Goal: Complete application form: Complete application form

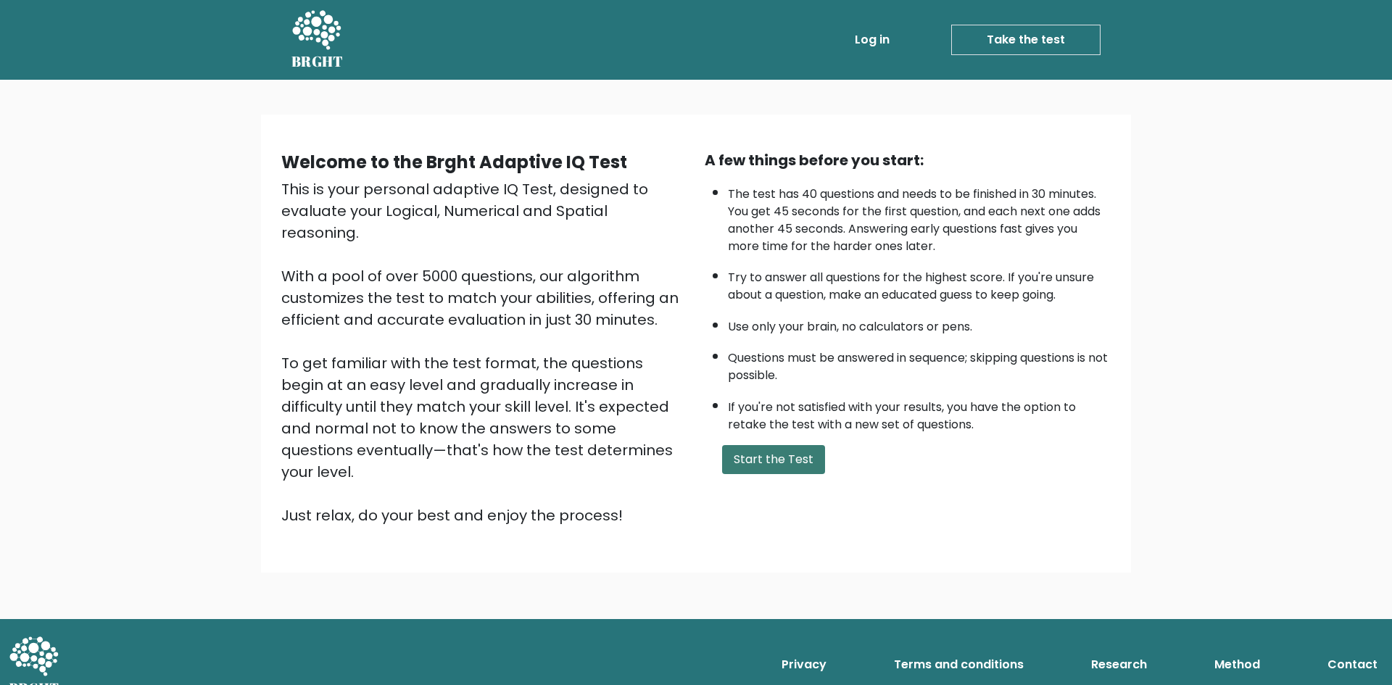
click at [781, 459] on button "Start the Test" at bounding box center [773, 459] width 103 height 29
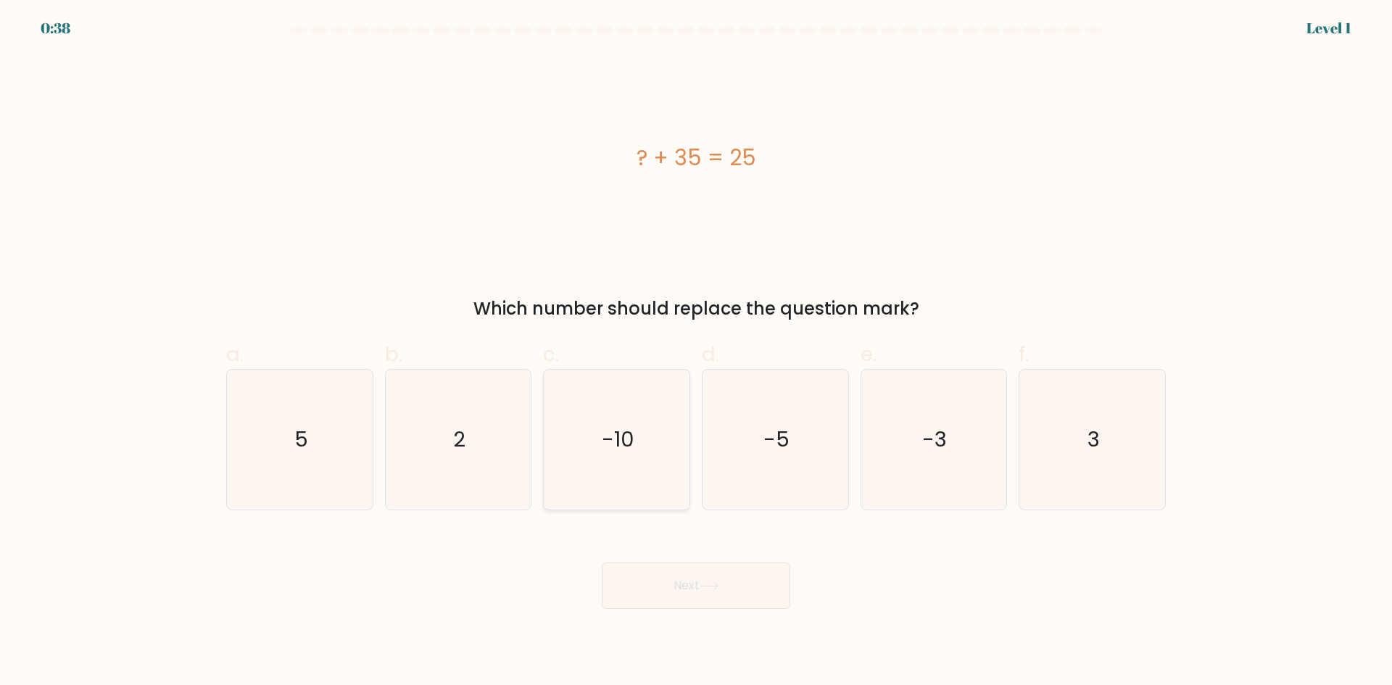
click at [627, 468] on icon "-10" at bounding box center [617, 440] width 140 height 140
click at [696, 352] on input "c. -10" at bounding box center [696, 347] width 1 height 9
radio input "true"
click at [737, 595] on button "Next" at bounding box center [696, 586] width 189 height 46
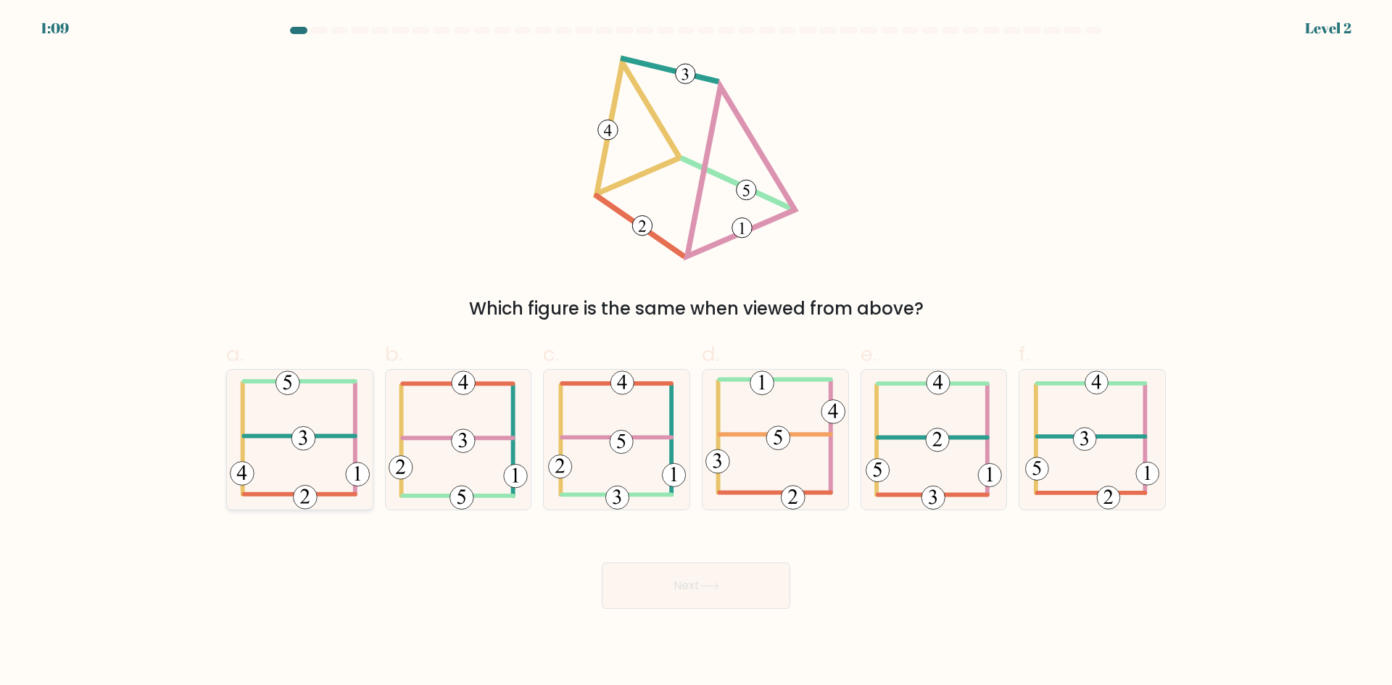
click at [301, 416] on icon at bounding box center [300, 440] width 140 height 140
click at [696, 352] on input "a." at bounding box center [696, 347] width 1 height 9
radio input "true"
click at [717, 595] on button "Next" at bounding box center [696, 586] width 189 height 46
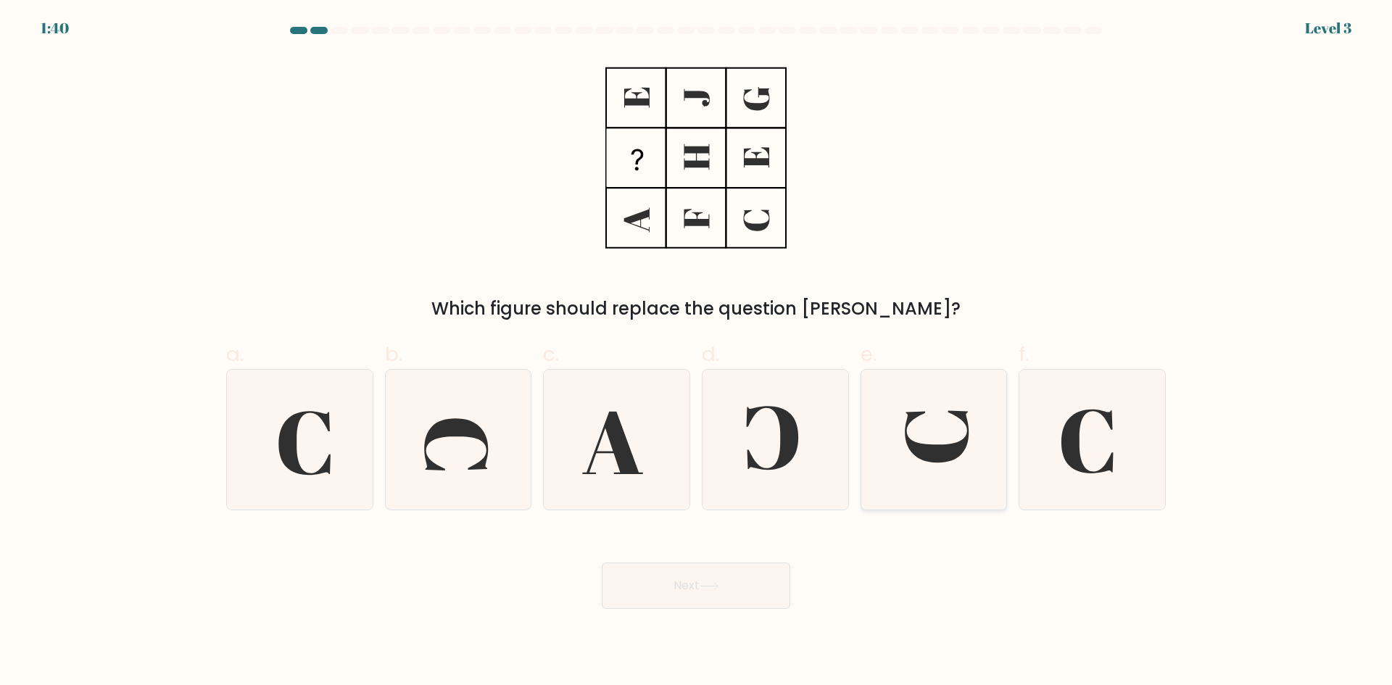
click at [931, 462] on icon at bounding box center [938, 436] width 64 height 52
click at [697, 352] on input "e." at bounding box center [696, 347] width 1 height 9
radio input "true"
click at [724, 593] on button "Next" at bounding box center [696, 586] width 189 height 46
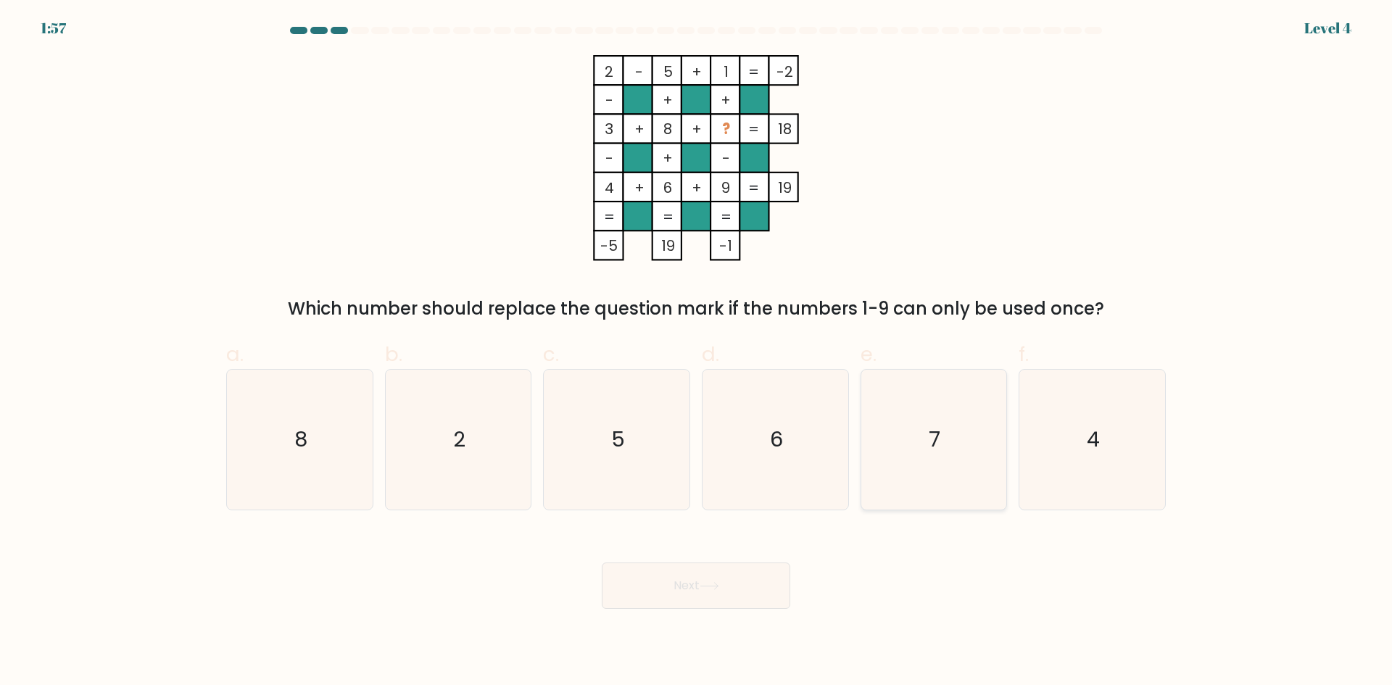
click at [936, 486] on icon "7" at bounding box center [934, 440] width 140 height 140
click at [697, 352] on input "e. 7" at bounding box center [696, 347] width 1 height 9
radio input "true"
click at [691, 589] on button "Next" at bounding box center [696, 586] width 189 height 46
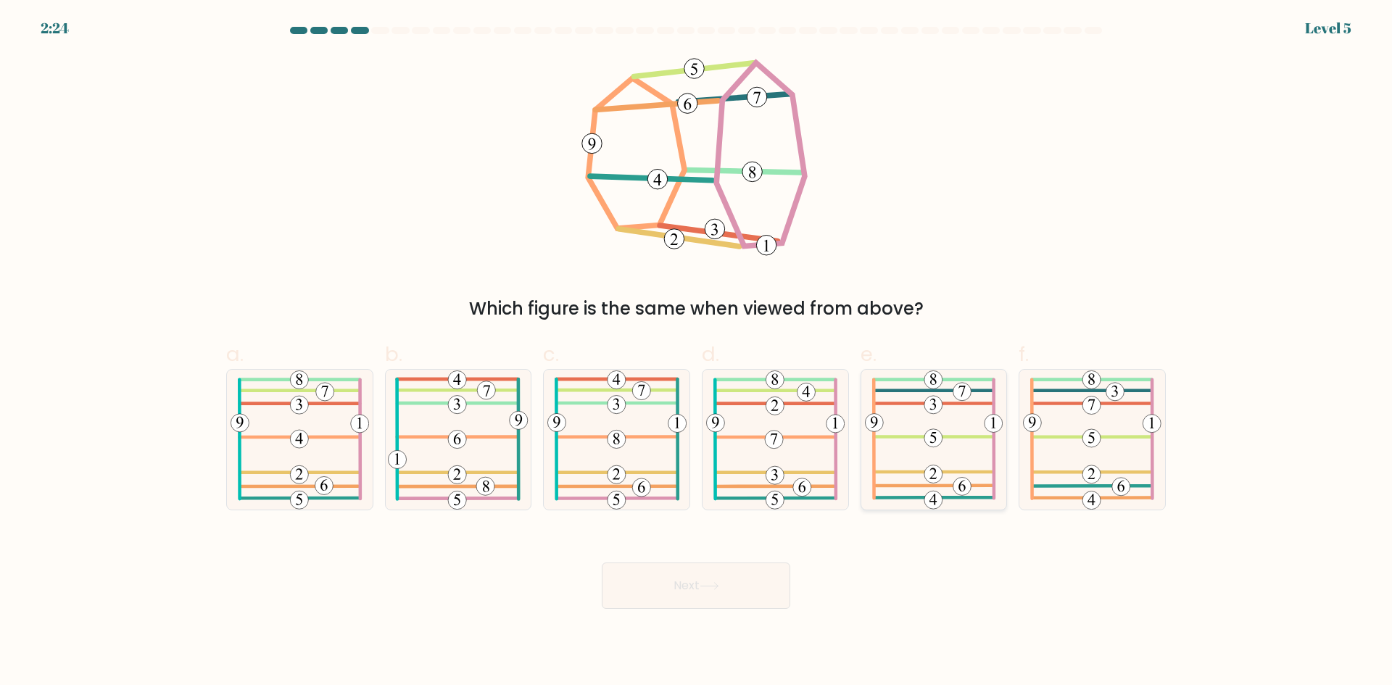
click at [959, 445] on icon at bounding box center [934, 440] width 139 height 140
click at [697, 352] on input "e." at bounding box center [696, 347] width 1 height 9
radio input "true"
click at [698, 586] on button "Next" at bounding box center [696, 586] width 189 height 46
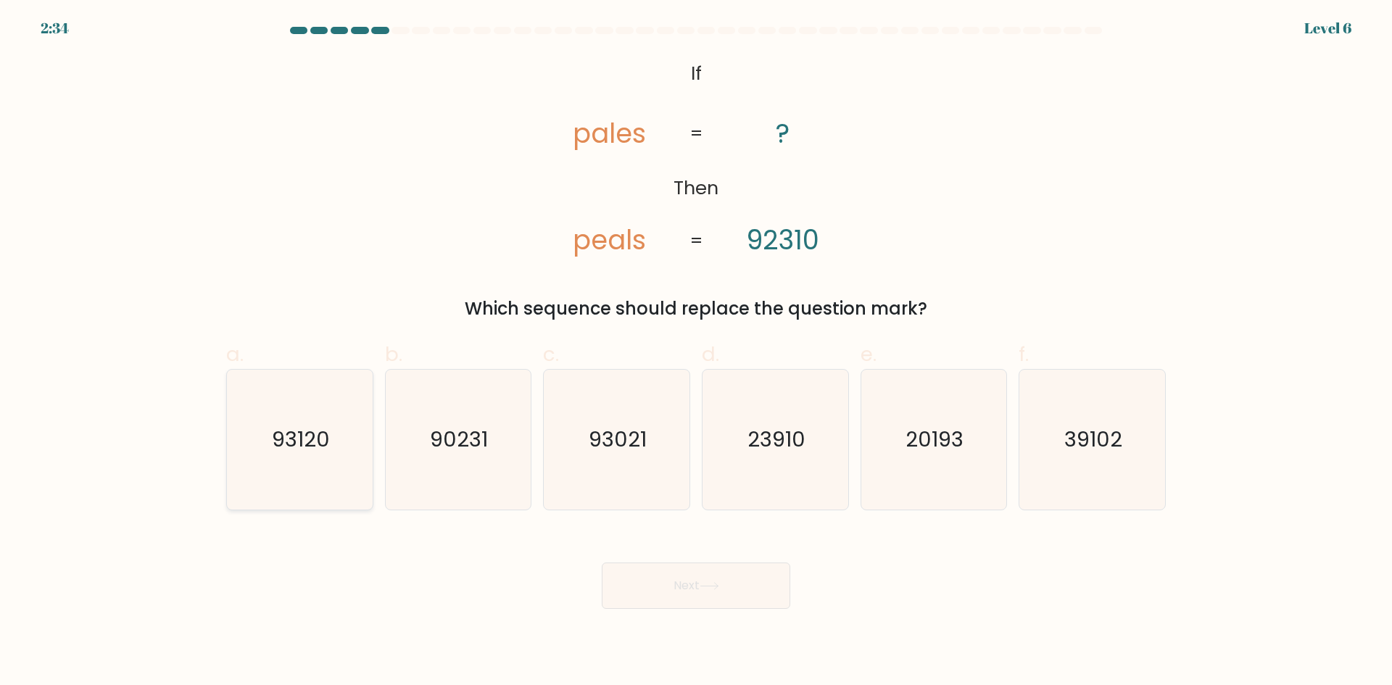
click at [331, 463] on icon "93120" at bounding box center [300, 440] width 140 height 140
click at [696, 352] on input "a. 93120" at bounding box center [696, 347] width 1 height 9
radio input "true"
click at [712, 601] on button "Next" at bounding box center [696, 586] width 189 height 46
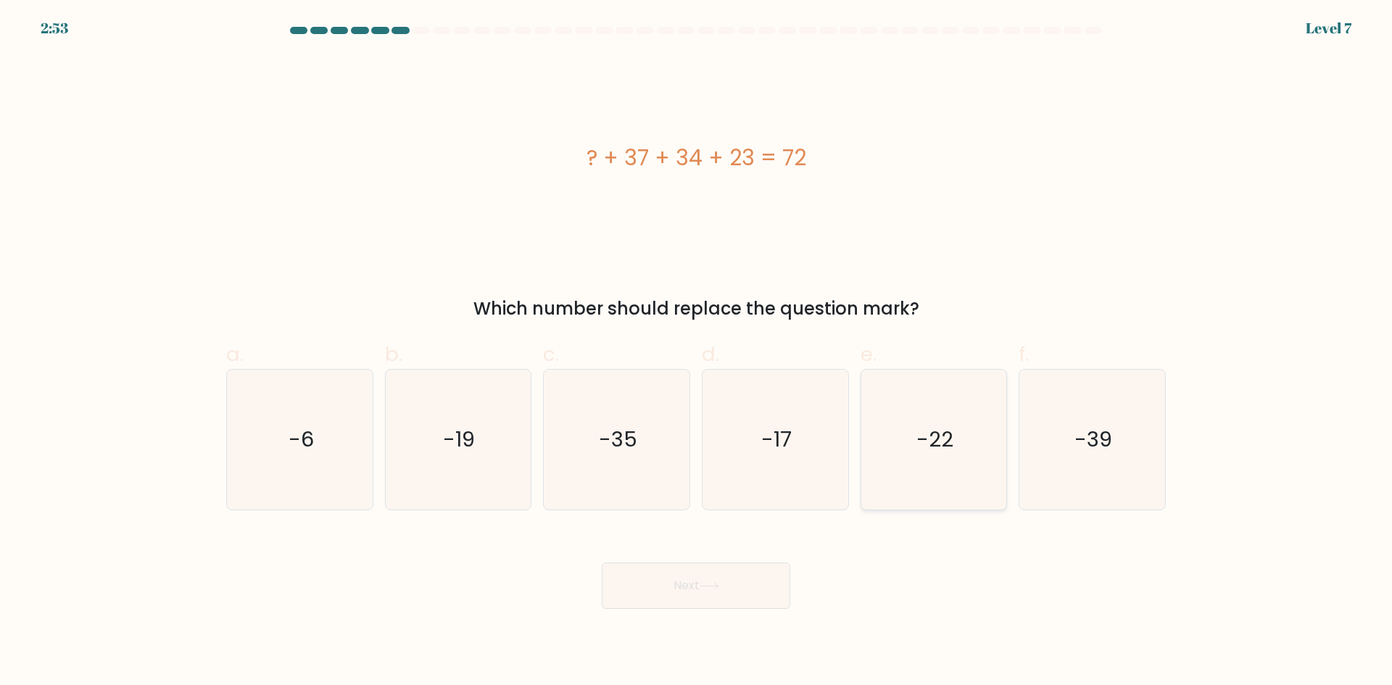
drag, startPoint x: 909, startPoint y: 466, endPoint x: 880, endPoint y: 505, distance: 48.7
click at [909, 466] on icon "-22" at bounding box center [934, 440] width 140 height 140
click at [697, 352] on input "e. -22" at bounding box center [696, 347] width 1 height 9
radio input "true"
drag, startPoint x: 716, startPoint y: 591, endPoint x: 727, endPoint y: 593, distance: 11.1
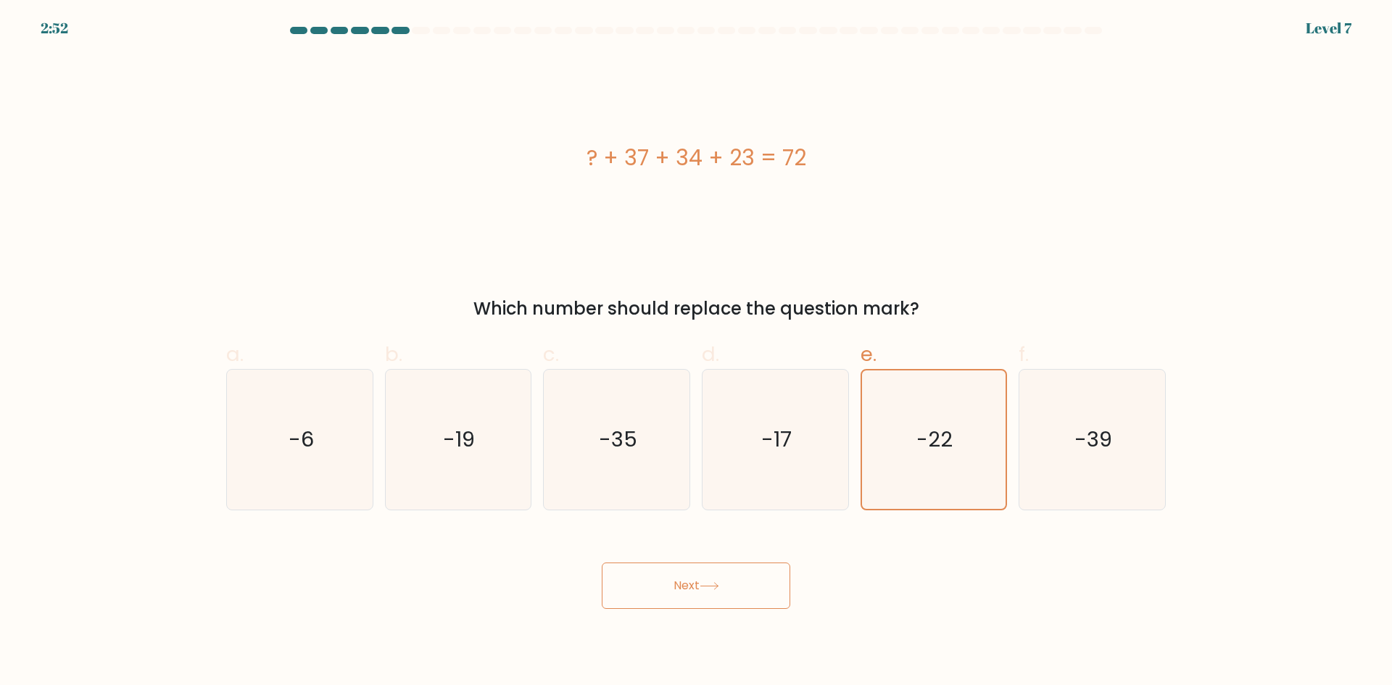
click at [716, 593] on button "Next" at bounding box center [696, 586] width 189 height 46
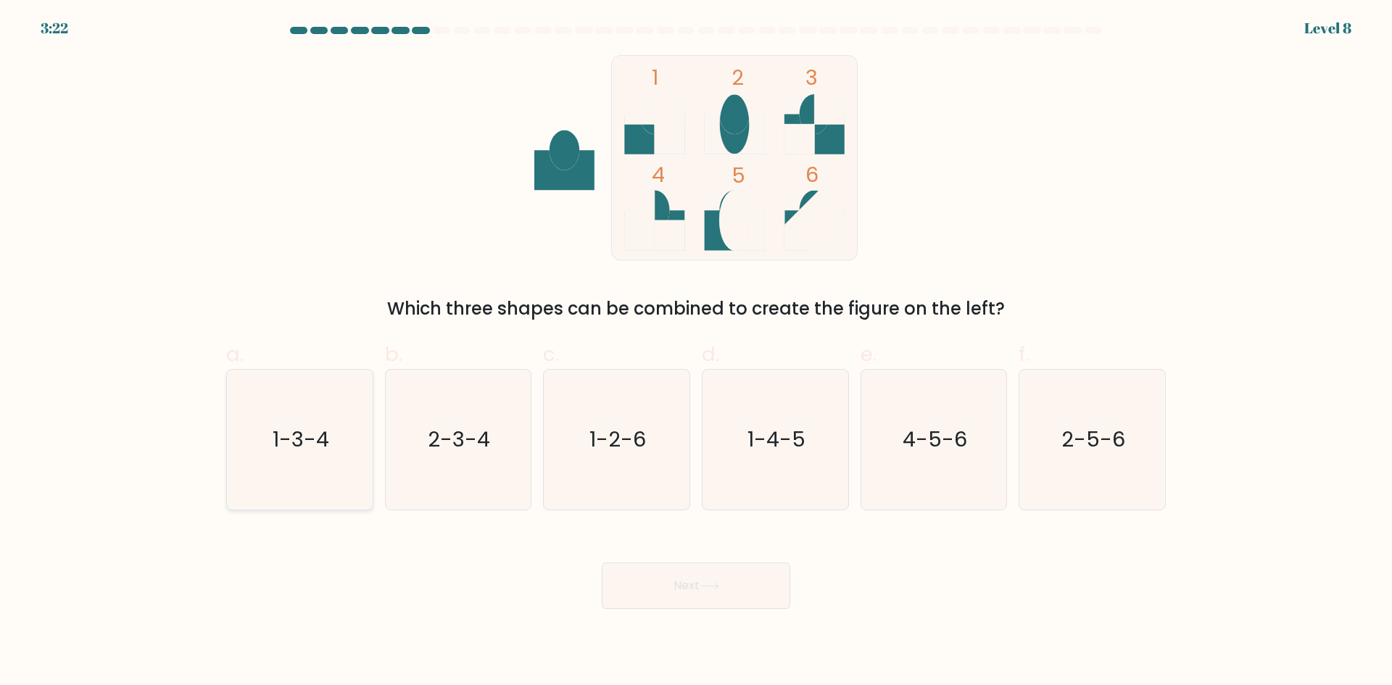
click at [297, 478] on icon "1-3-4" at bounding box center [300, 440] width 140 height 140
click at [696, 352] on input "a. 1-3-4" at bounding box center [696, 347] width 1 height 9
radio input "true"
click at [729, 580] on button "Next" at bounding box center [696, 586] width 189 height 46
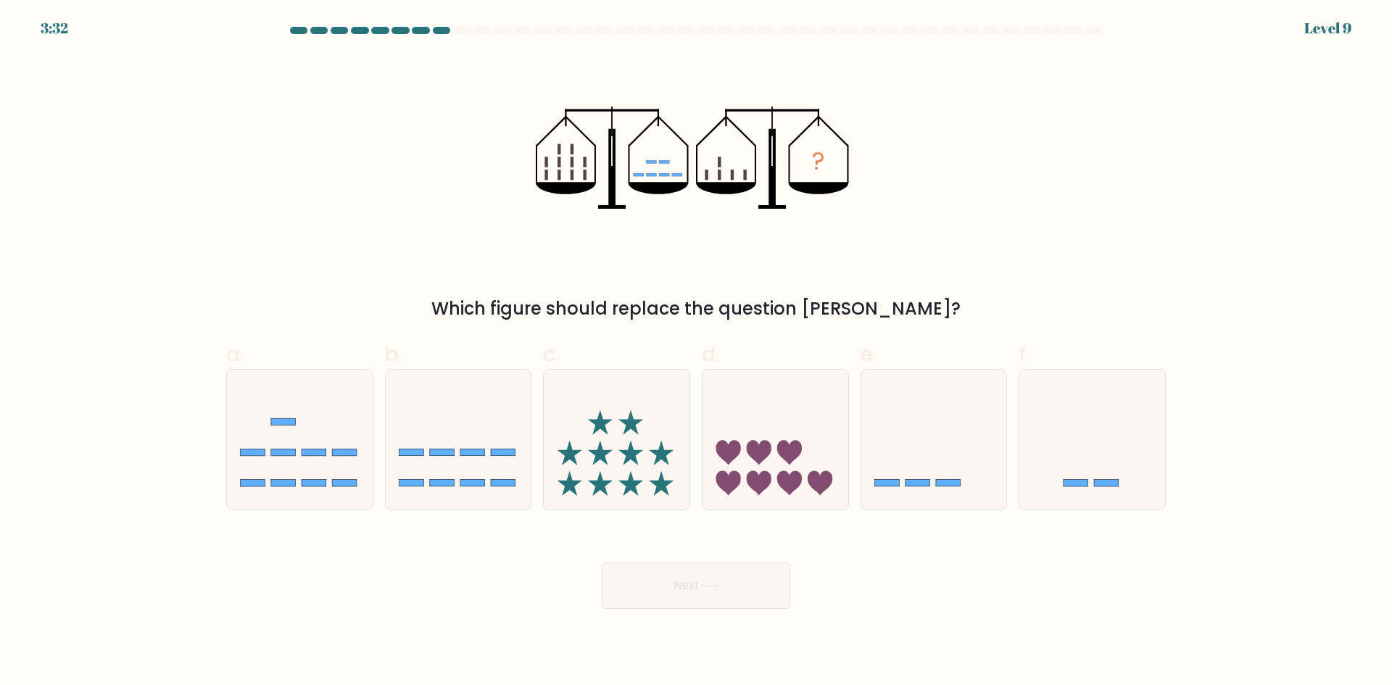
drag, startPoint x: 944, startPoint y: 453, endPoint x: 831, endPoint y: 517, distance: 129.9
click at [944, 453] on icon at bounding box center [935, 439] width 146 height 120
click at [697, 352] on input "e." at bounding box center [696, 347] width 1 height 9
radio input "true"
click at [717, 585] on icon at bounding box center [710, 586] width 20 height 8
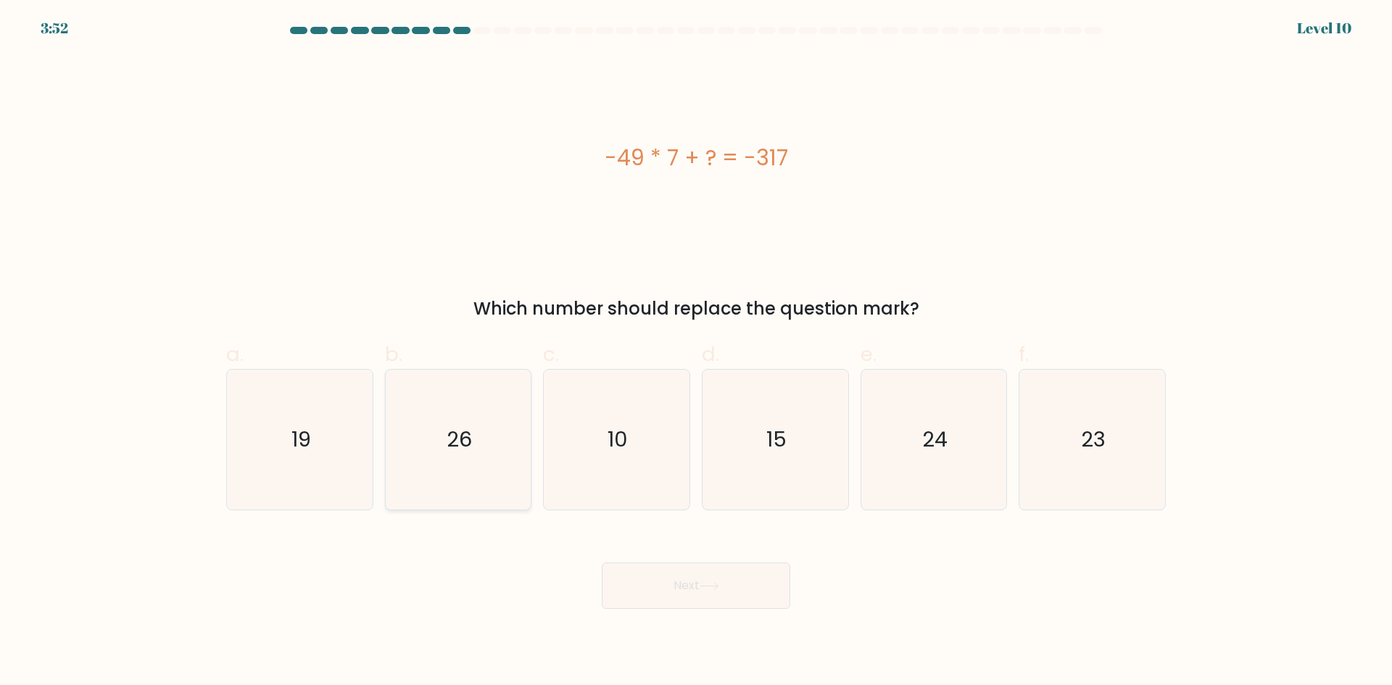
click at [498, 479] on icon "26" at bounding box center [458, 440] width 140 height 140
click at [696, 352] on input "b. 26" at bounding box center [696, 347] width 1 height 9
radio input "true"
click at [714, 587] on icon at bounding box center [710, 586] width 20 height 8
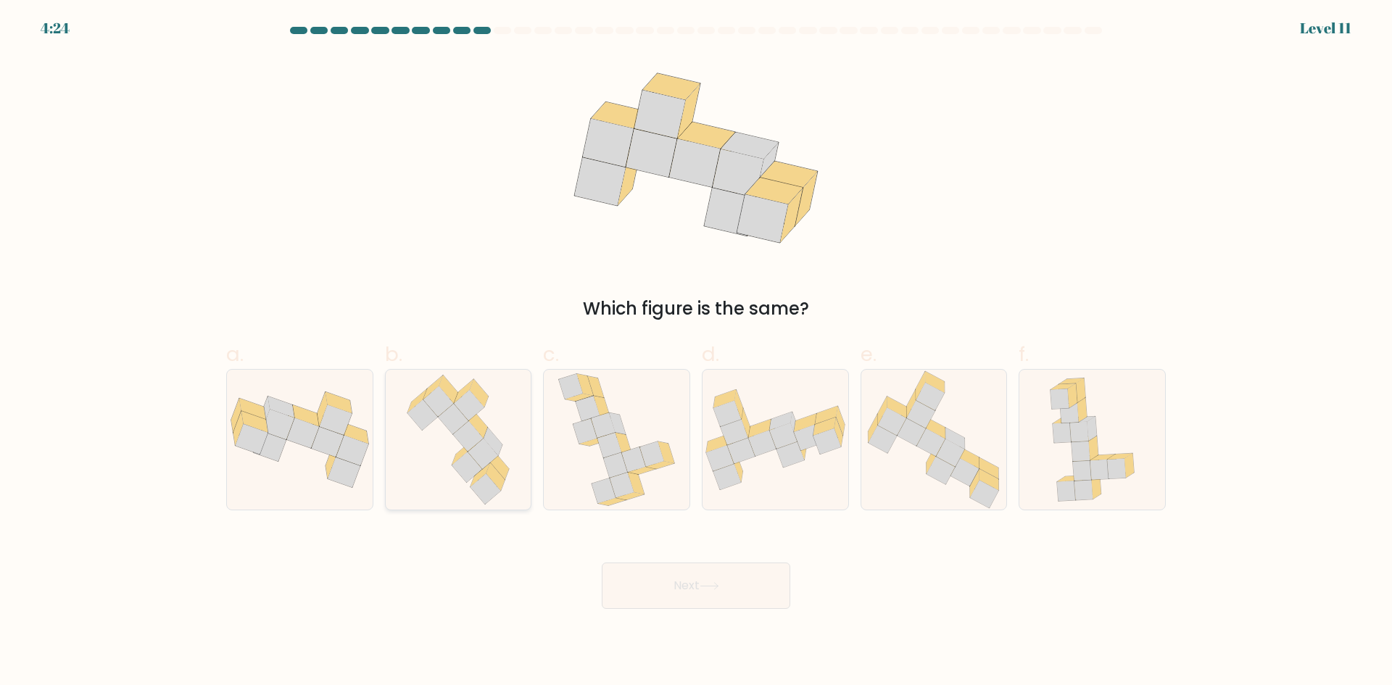
click at [473, 455] on icon at bounding box center [483, 454] width 30 height 30
click at [696, 352] on input "b." at bounding box center [696, 347] width 1 height 9
radio input "true"
click at [731, 588] on button "Next" at bounding box center [696, 586] width 189 height 46
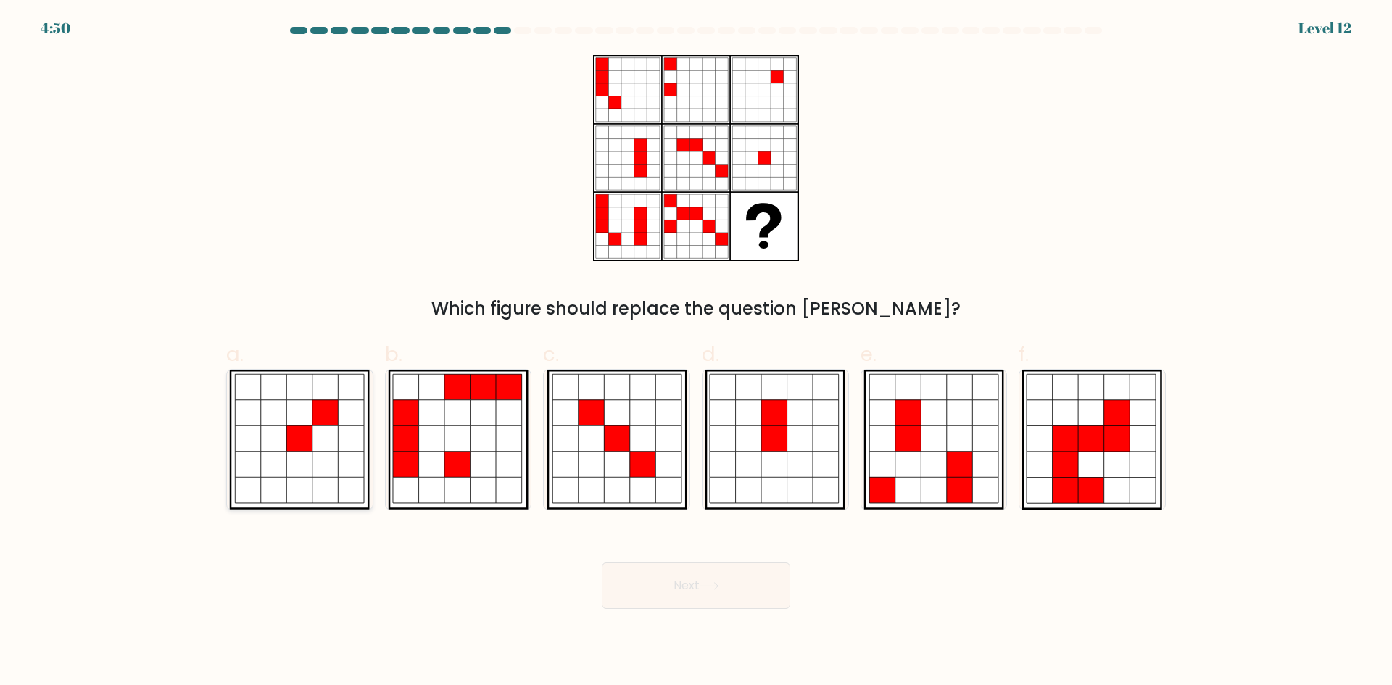
click at [331, 437] on icon at bounding box center [326, 439] width 26 height 26
click at [696, 352] on input "a." at bounding box center [696, 347] width 1 height 9
radio input "true"
click at [773, 589] on button "Next" at bounding box center [696, 586] width 189 height 46
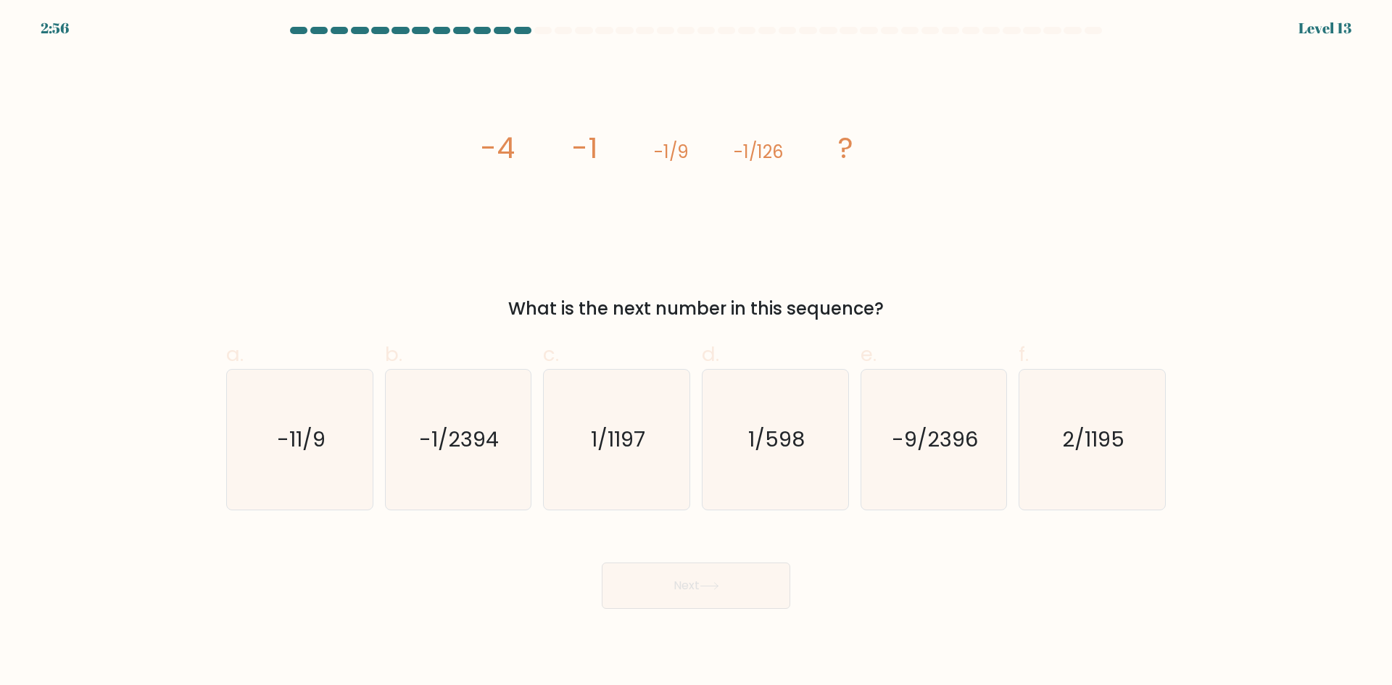
click at [524, 554] on div "Next" at bounding box center [696, 568] width 957 height 81
click at [475, 454] on text "-1/2394" at bounding box center [460, 439] width 80 height 29
click at [696, 352] on input "b. -1/2394" at bounding box center [696, 347] width 1 height 9
radio input "true"
click at [732, 585] on button "Next" at bounding box center [696, 586] width 189 height 46
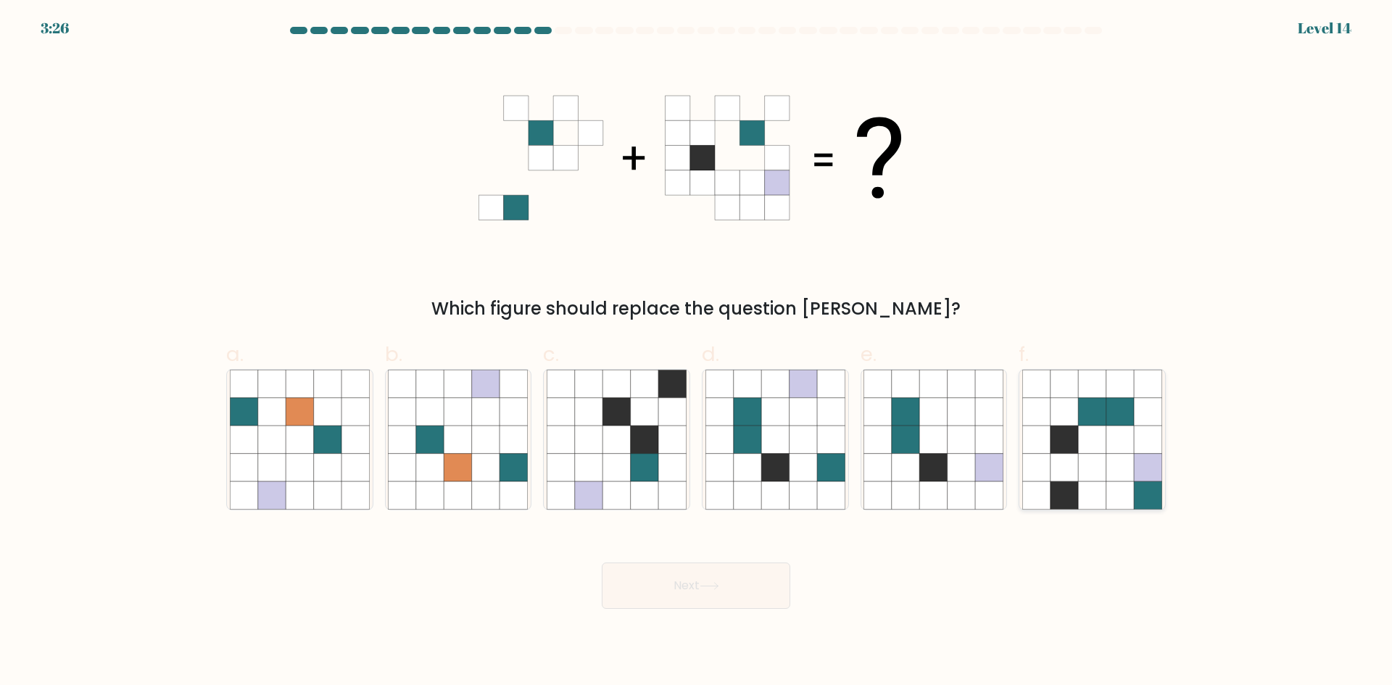
click at [1094, 458] on icon at bounding box center [1092, 468] width 28 height 28
click at [697, 352] on input "f." at bounding box center [696, 347] width 1 height 9
radio input "true"
click at [696, 598] on button "Next" at bounding box center [696, 586] width 189 height 46
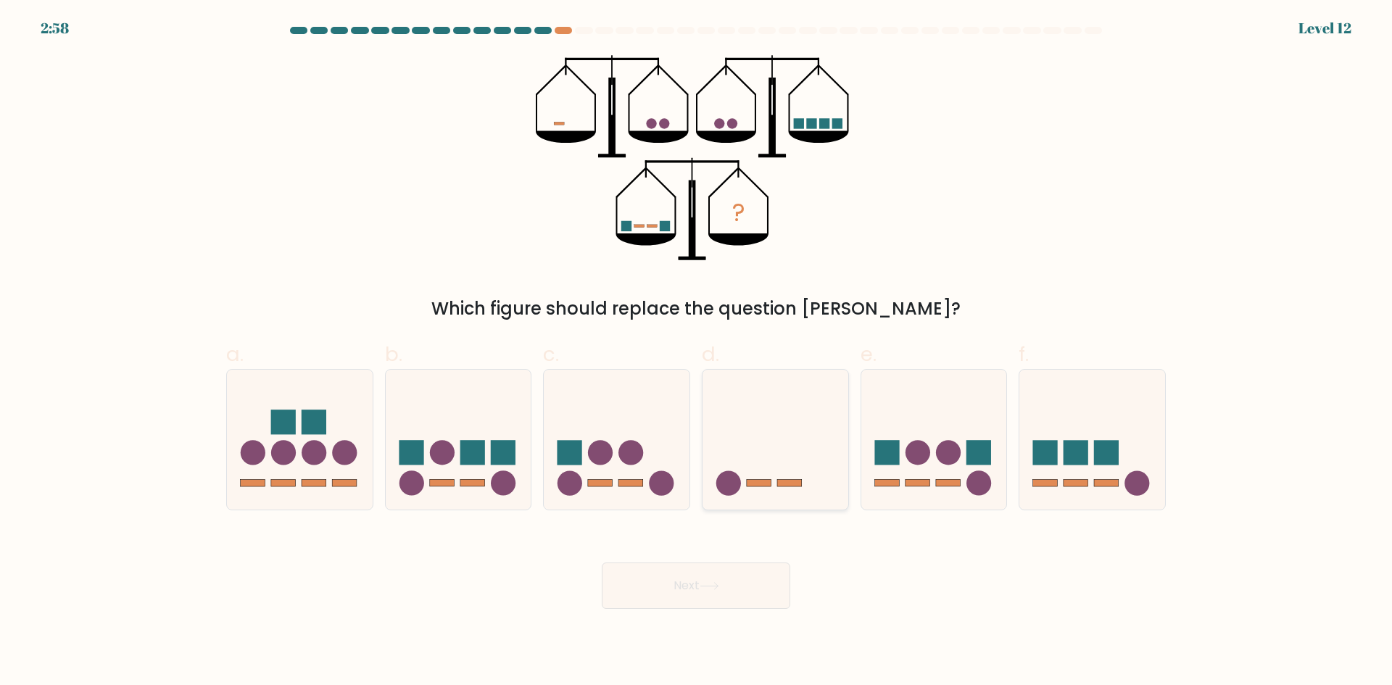
click at [776, 472] on icon at bounding box center [776, 439] width 146 height 120
click at [697, 352] on input "d." at bounding box center [696, 347] width 1 height 9
radio input "true"
click at [747, 594] on button "Next" at bounding box center [696, 586] width 189 height 46
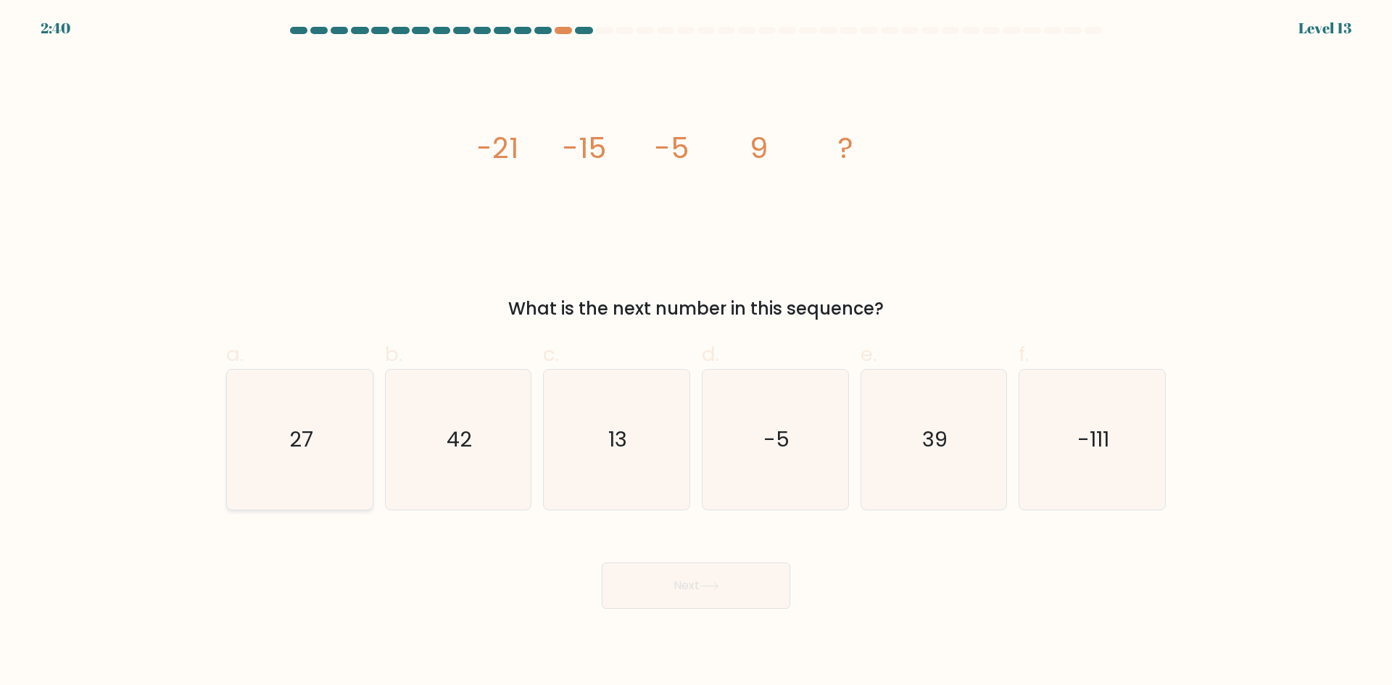
click at [273, 470] on icon "27" at bounding box center [300, 440] width 140 height 140
click at [696, 352] on input "a. 27" at bounding box center [696, 347] width 1 height 9
radio input "true"
click at [736, 598] on button "Next" at bounding box center [696, 586] width 189 height 46
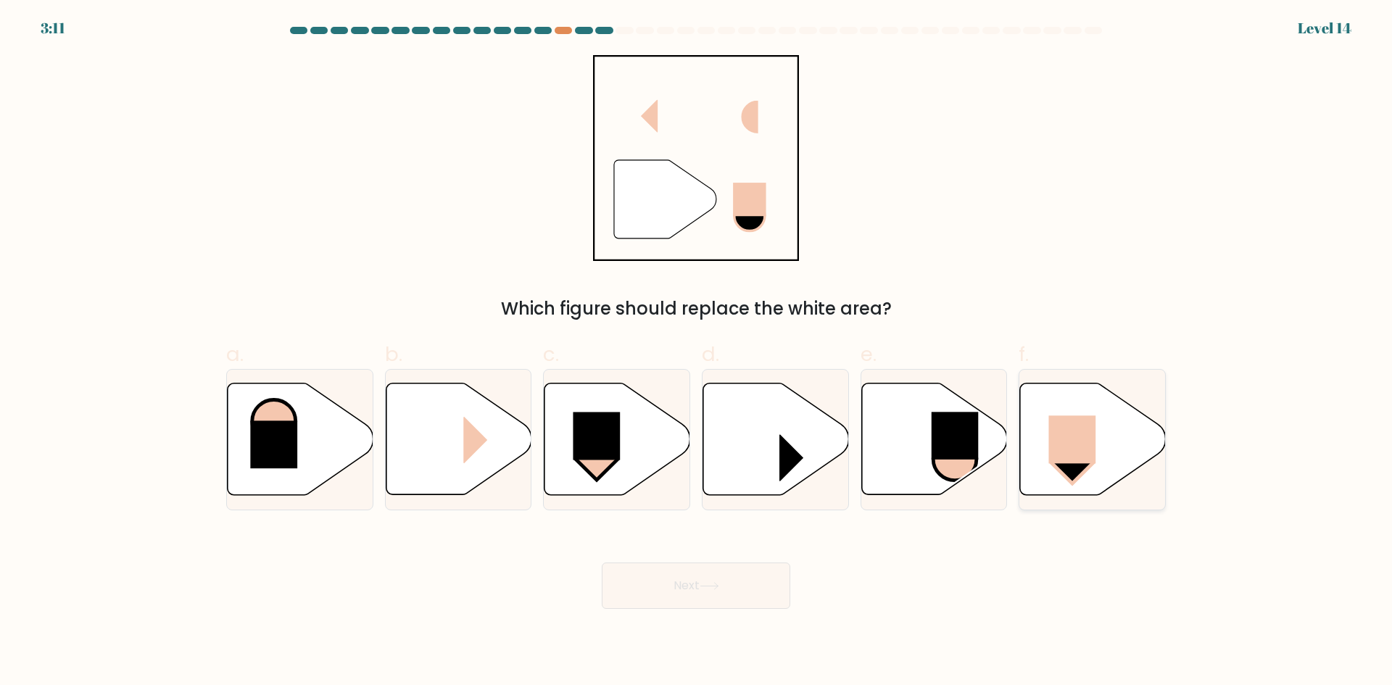
click at [1105, 443] on icon at bounding box center [1093, 440] width 146 height 112
click at [697, 352] on input "f." at bounding box center [696, 347] width 1 height 9
radio input "true"
click at [686, 599] on button "Next" at bounding box center [696, 586] width 189 height 46
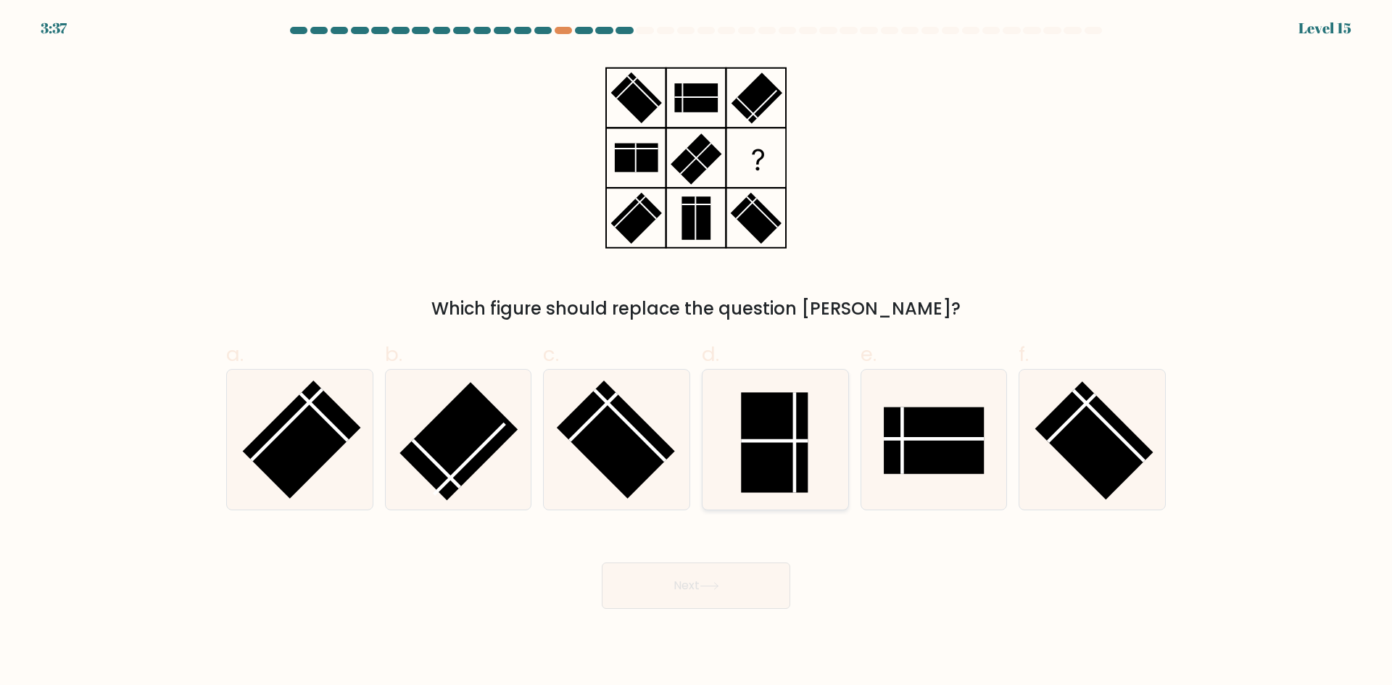
click at [753, 455] on rect at bounding box center [774, 442] width 67 height 100
click at [697, 352] on input "d." at bounding box center [696, 347] width 1 height 9
radio input "true"
click at [705, 588] on icon at bounding box center [710, 586] width 20 height 8
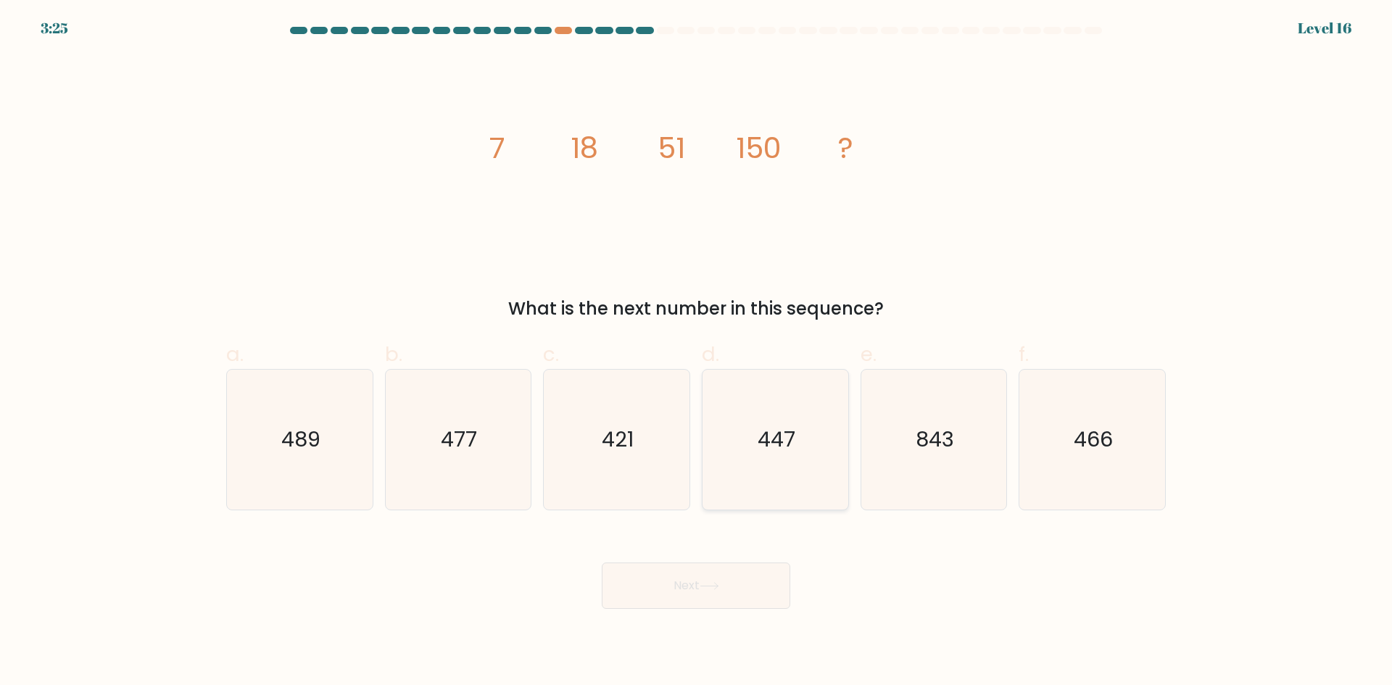
click at [735, 466] on icon "447" at bounding box center [776, 440] width 140 height 140
click at [697, 352] on input "d. 447" at bounding box center [696, 347] width 1 height 9
radio input "true"
click at [731, 587] on button "Next" at bounding box center [696, 586] width 189 height 46
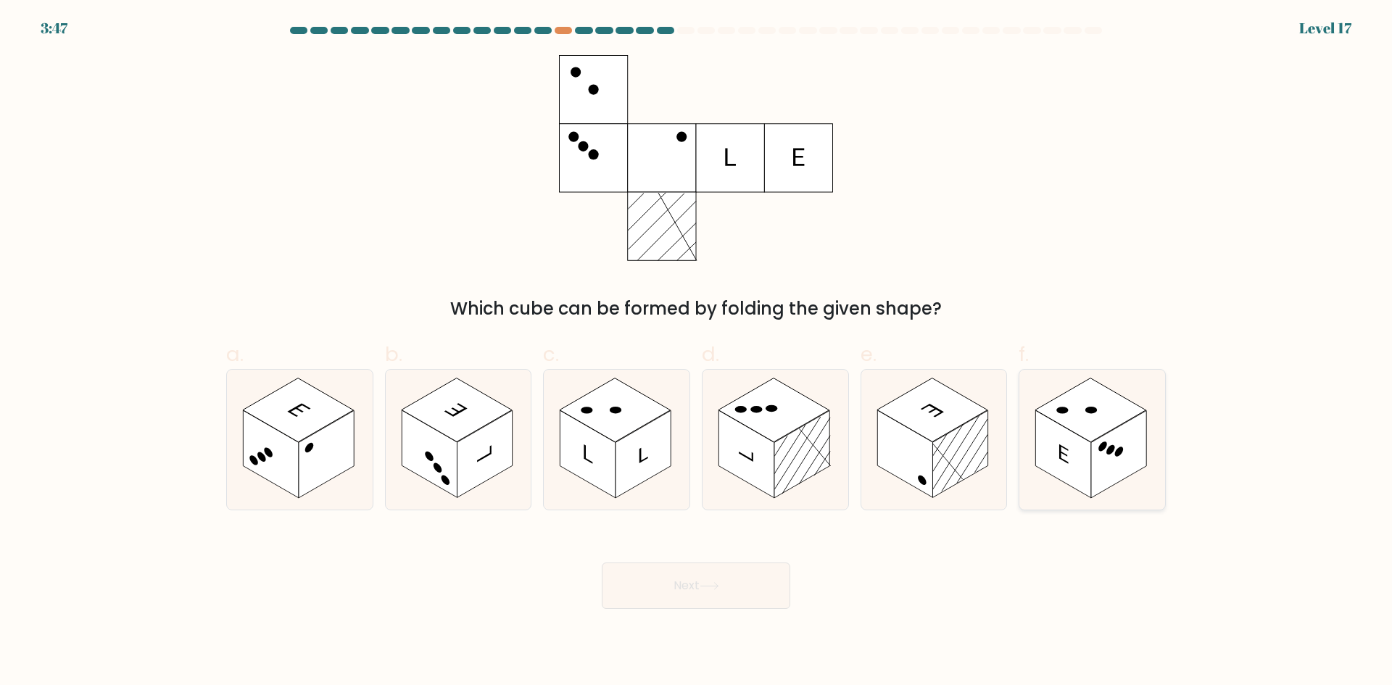
click at [1120, 461] on rect at bounding box center [1118, 454] width 55 height 88
click at [697, 352] on input "f." at bounding box center [696, 347] width 1 height 9
radio input "true"
click at [738, 595] on button "Next" at bounding box center [696, 586] width 189 height 46
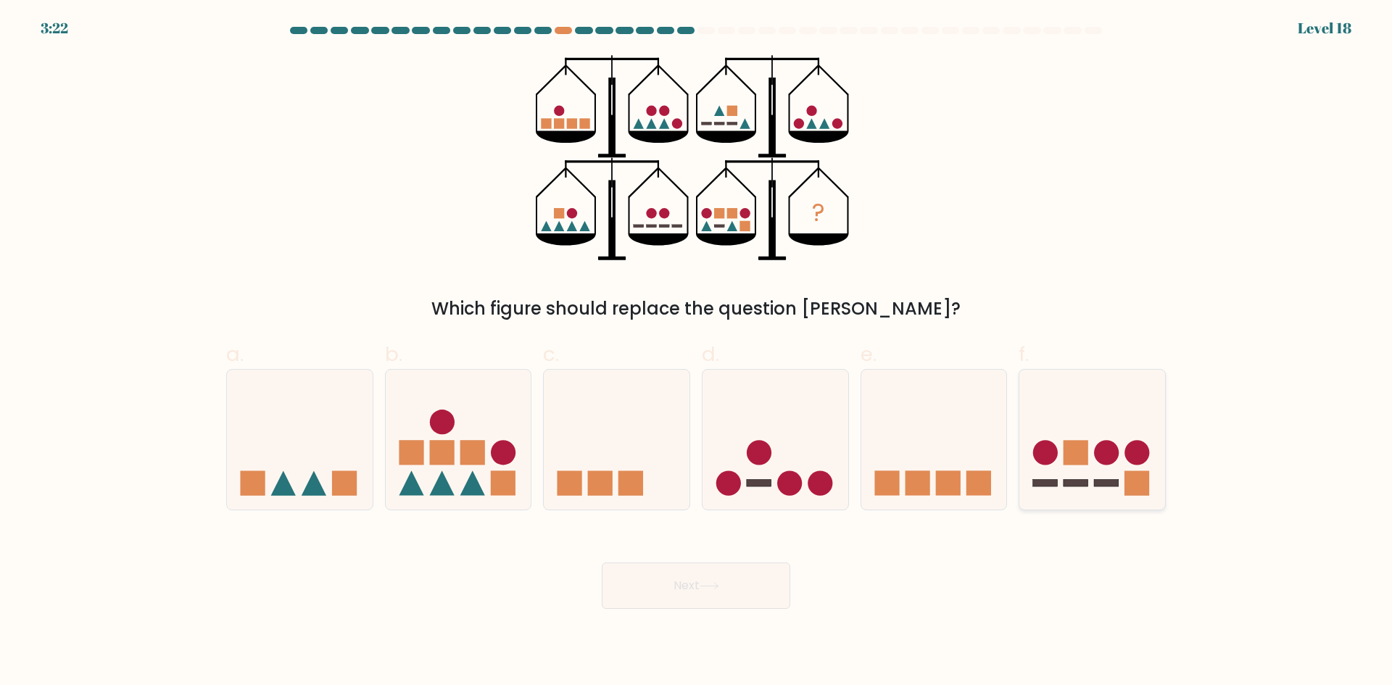
click at [1133, 479] on rect at bounding box center [1137, 483] width 25 height 25
click at [697, 352] on input "f." at bounding box center [696, 347] width 1 height 9
radio input "true"
click at [713, 598] on button "Next" at bounding box center [696, 586] width 189 height 46
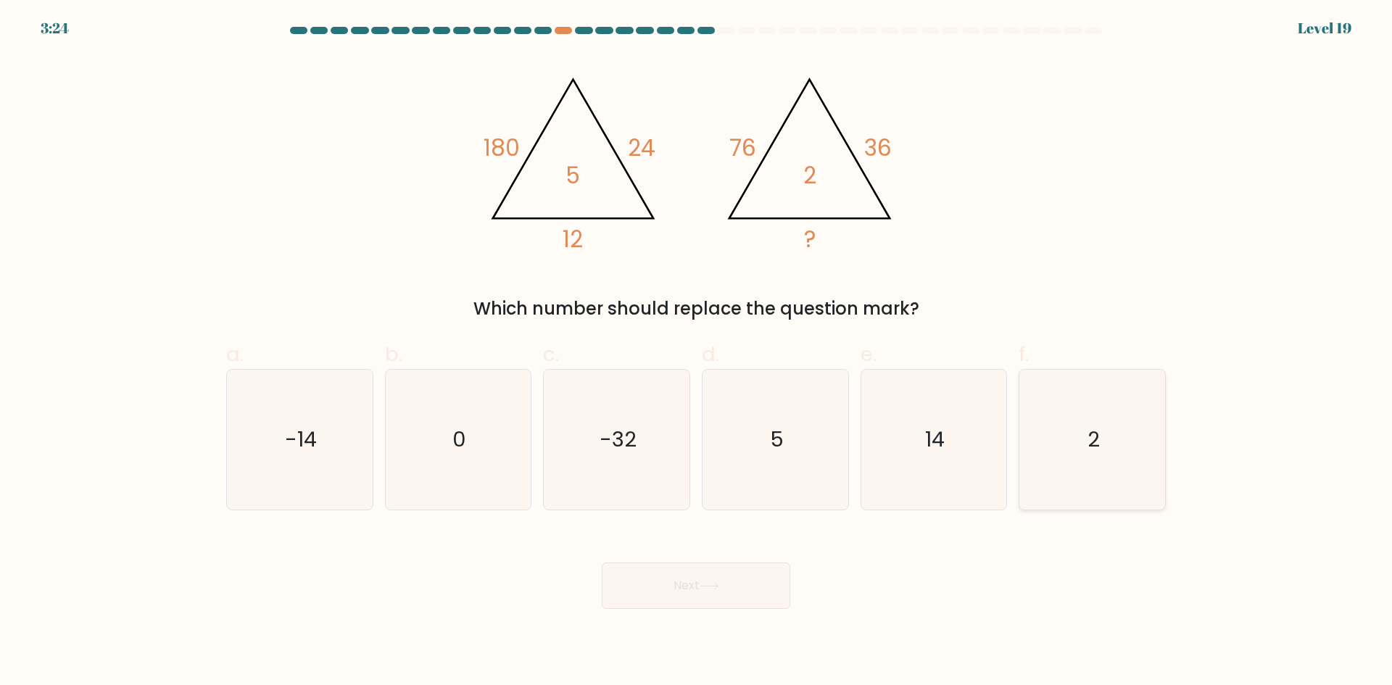
drag, startPoint x: 465, startPoint y: 600, endPoint x: 1143, endPoint y: 497, distance: 685.9
click at [467, 598] on div "Next" at bounding box center [696, 568] width 957 height 81
click at [1102, 478] on icon "2" at bounding box center [1093, 440] width 140 height 140
click at [697, 352] on input "f. 2" at bounding box center [696, 347] width 1 height 9
radio input "true"
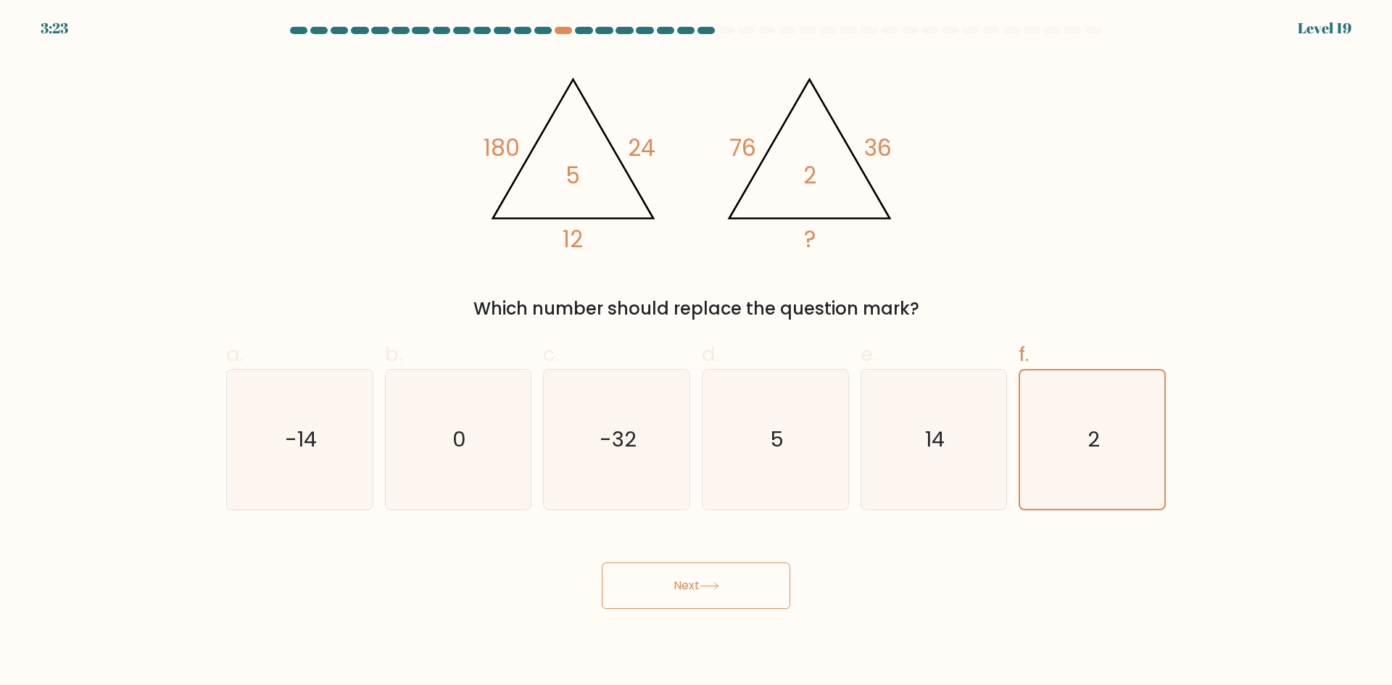
click at [719, 584] on button "Next" at bounding box center [696, 586] width 189 height 46
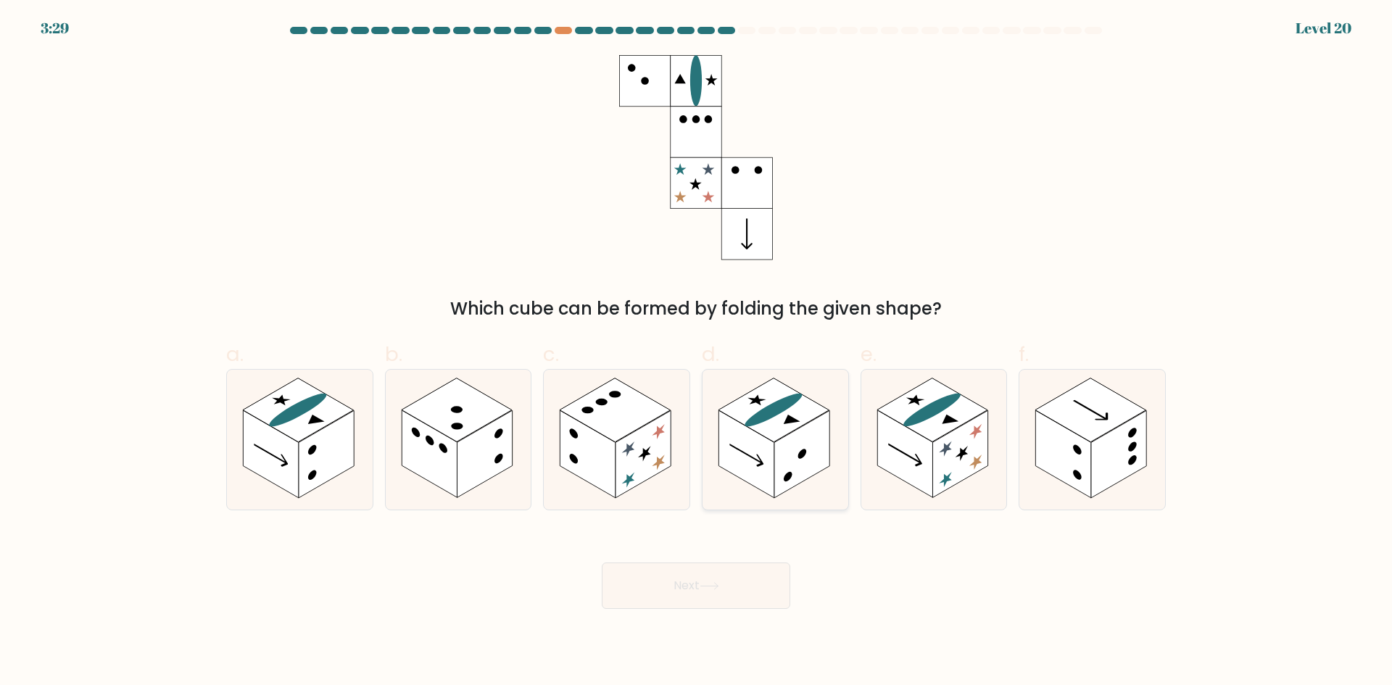
click at [802, 465] on rect at bounding box center [802, 454] width 55 height 88
click at [697, 352] on input "d." at bounding box center [696, 347] width 1 height 9
radio input "true"
click at [727, 590] on button "Next" at bounding box center [696, 586] width 189 height 46
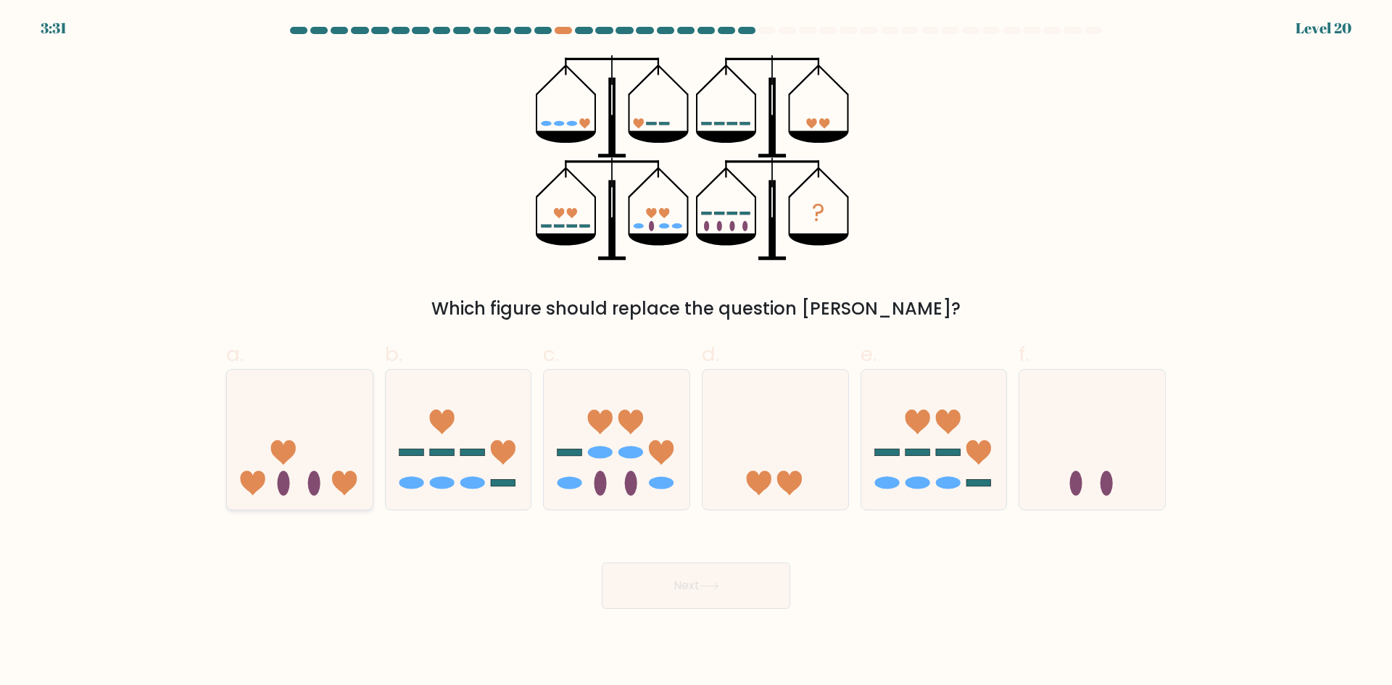
click at [315, 479] on ellipse at bounding box center [314, 483] width 12 height 25
click at [696, 352] on input "a." at bounding box center [696, 347] width 1 height 9
radio input "true"
click at [730, 612] on body "3:31 Level 20" at bounding box center [696, 342] width 1392 height 685
click at [719, 585] on icon at bounding box center [710, 586] width 20 height 8
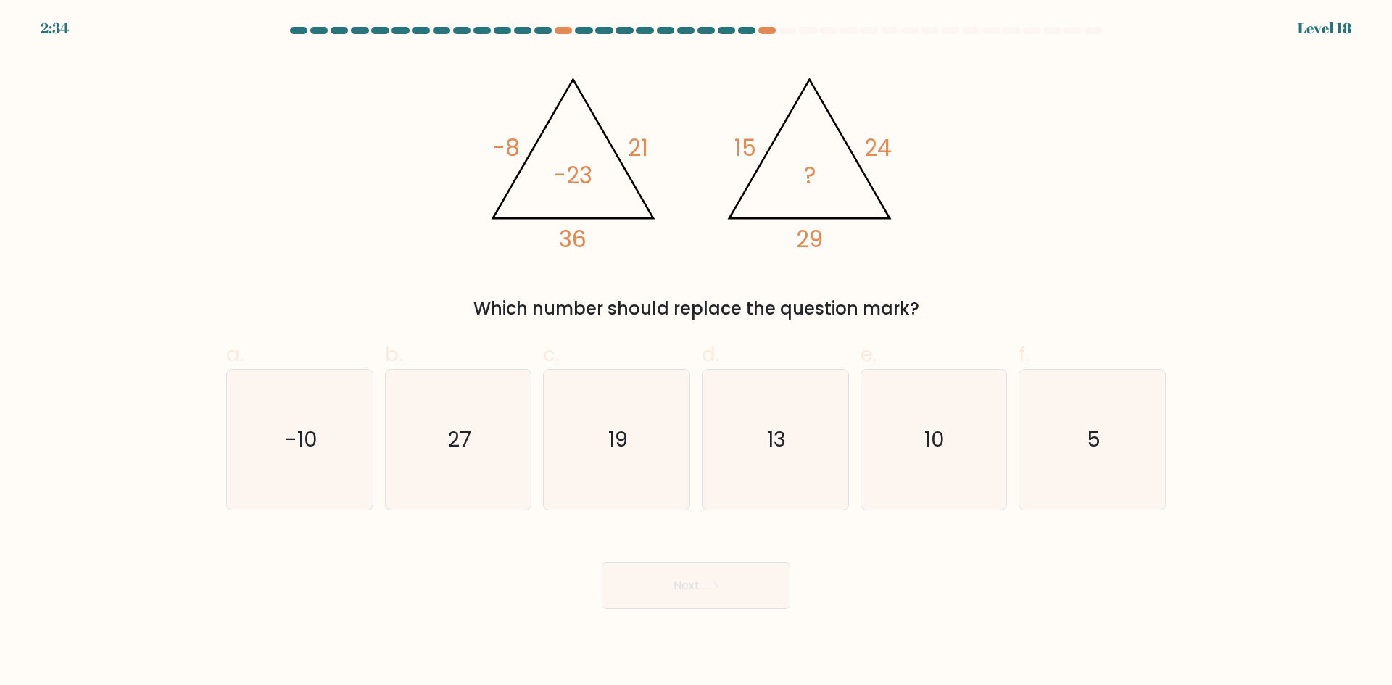
click at [428, 613] on body "2:34 Level 18" at bounding box center [696, 342] width 1392 height 685
drag, startPoint x: 431, startPoint y: 558, endPoint x: 408, endPoint y: 524, distance: 40.6
click at [432, 558] on div "Next" at bounding box center [696, 568] width 957 height 81
click at [324, 480] on icon "-10" at bounding box center [300, 440] width 140 height 140
click at [696, 352] on input "a. -10" at bounding box center [696, 347] width 1 height 9
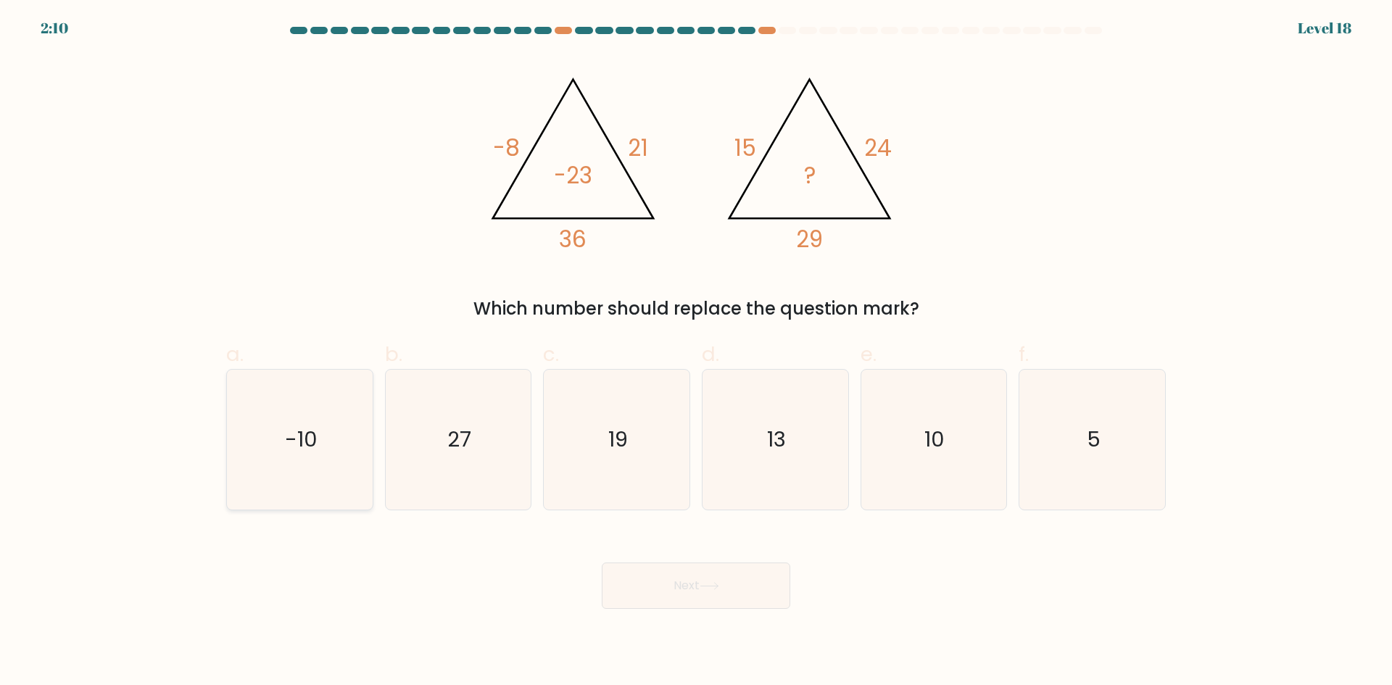
radio input "true"
drag, startPoint x: 376, startPoint y: 202, endPoint x: 519, endPoint y: 284, distance: 164.1
click at [377, 202] on div "@import url('https://fonts.googleapis.com/css?family=Abril+Fatface:400,100,100i…" at bounding box center [696, 188] width 957 height 267
click at [936, 458] on icon "10" at bounding box center [934, 440] width 140 height 140
click at [697, 352] on input "e. 10" at bounding box center [696, 347] width 1 height 9
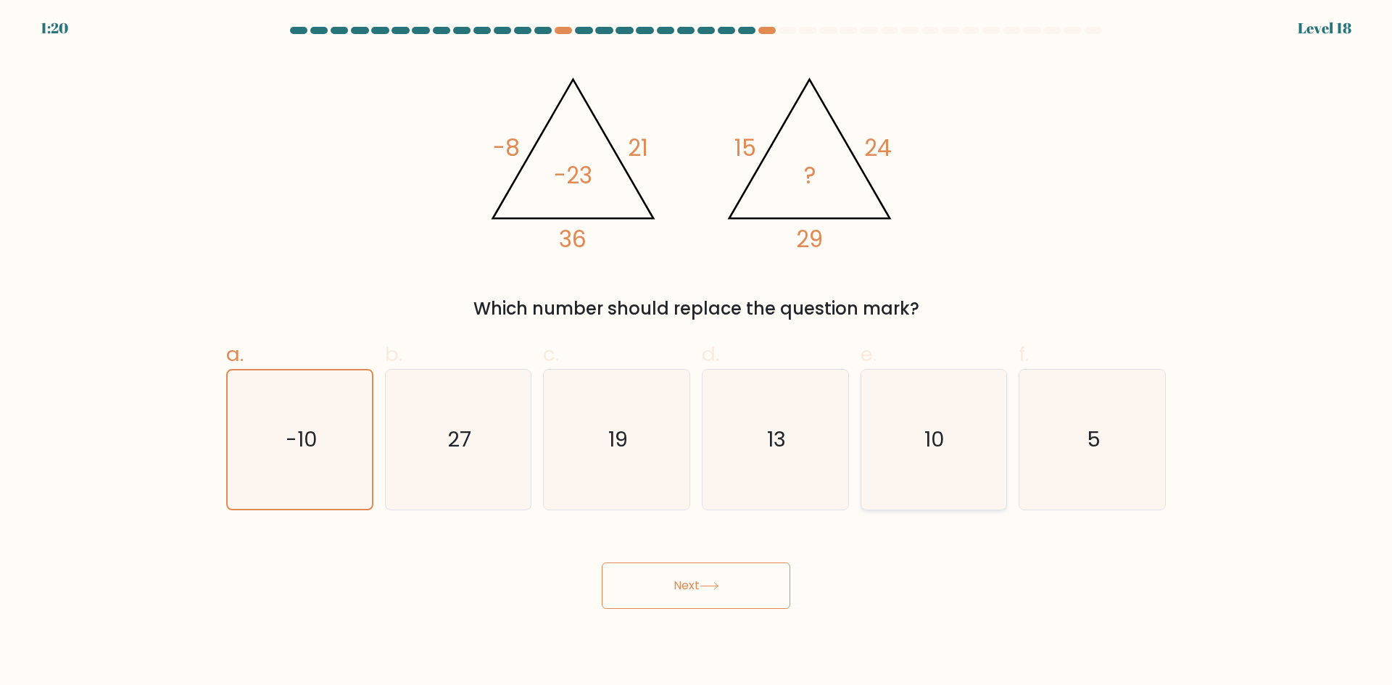
radio input "true"
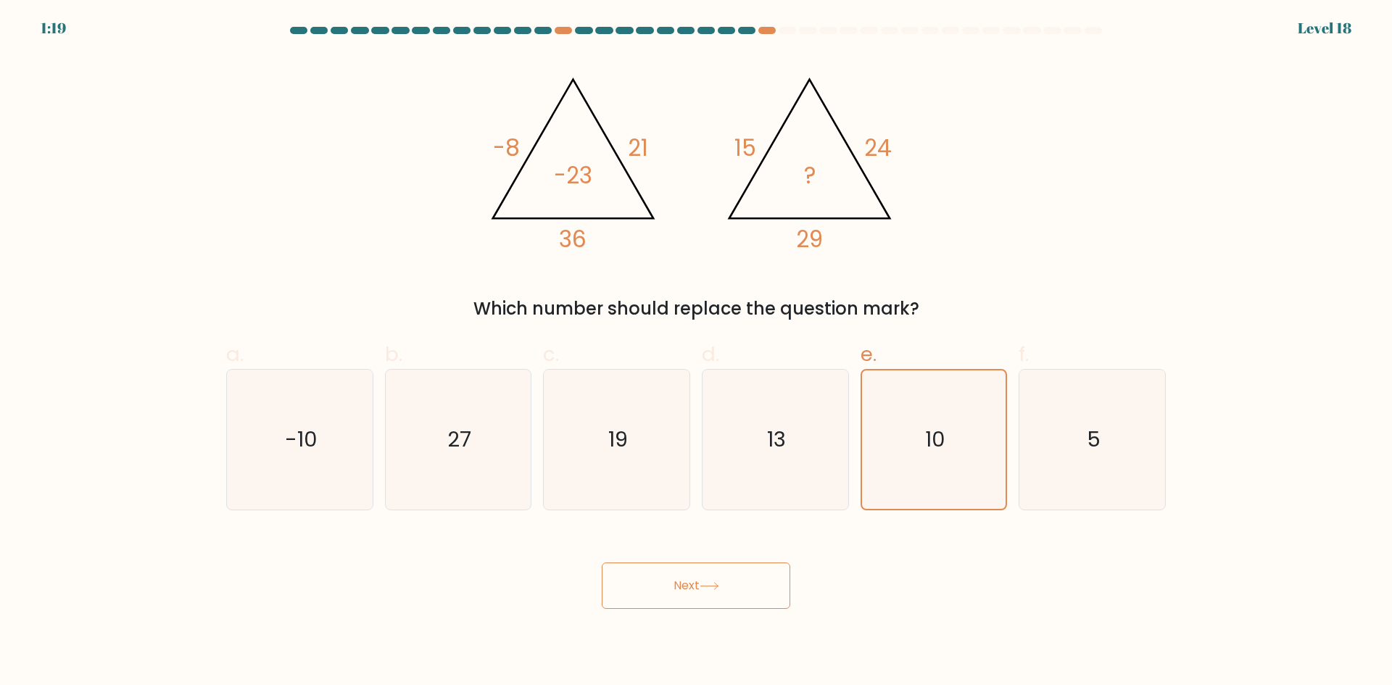
click at [720, 574] on button "Next" at bounding box center [696, 586] width 189 height 46
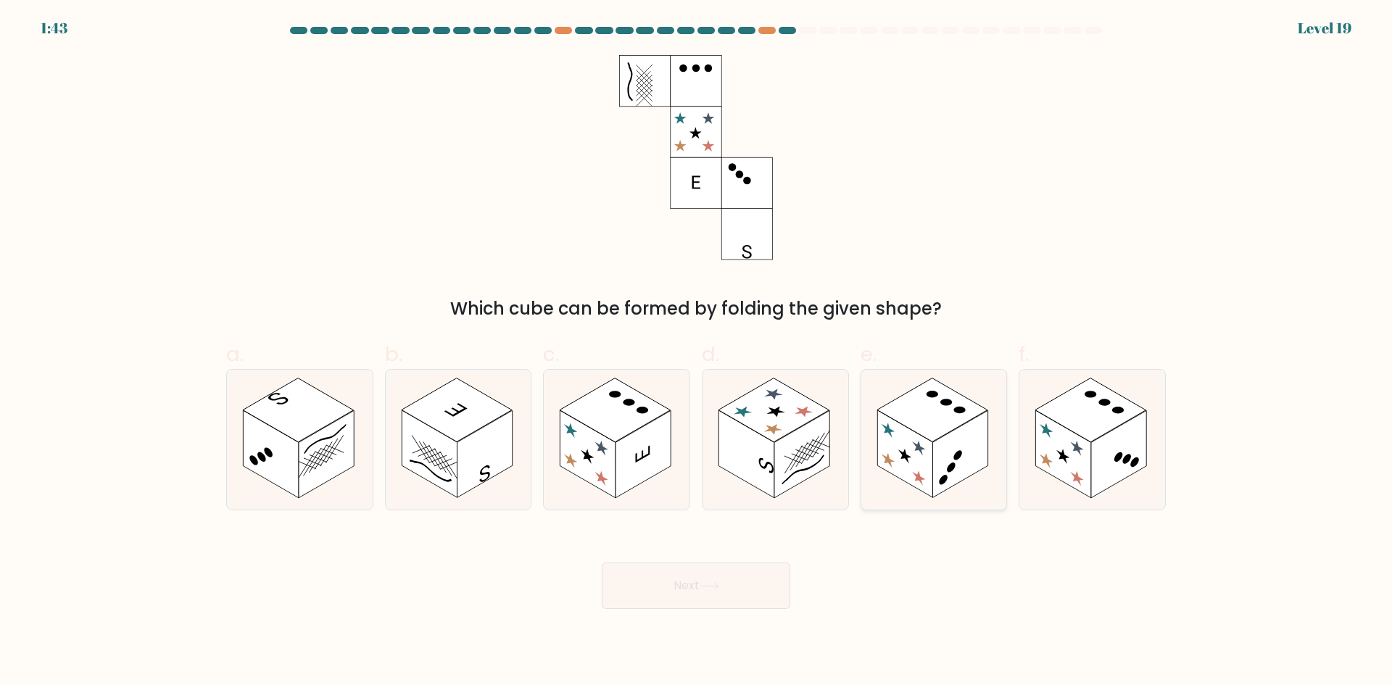
click at [952, 439] on rect at bounding box center [960, 454] width 55 height 88
click at [697, 352] on input "e." at bounding box center [696, 347] width 1 height 9
radio input "true"
click at [709, 583] on icon at bounding box center [710, 586] width 20 height 8
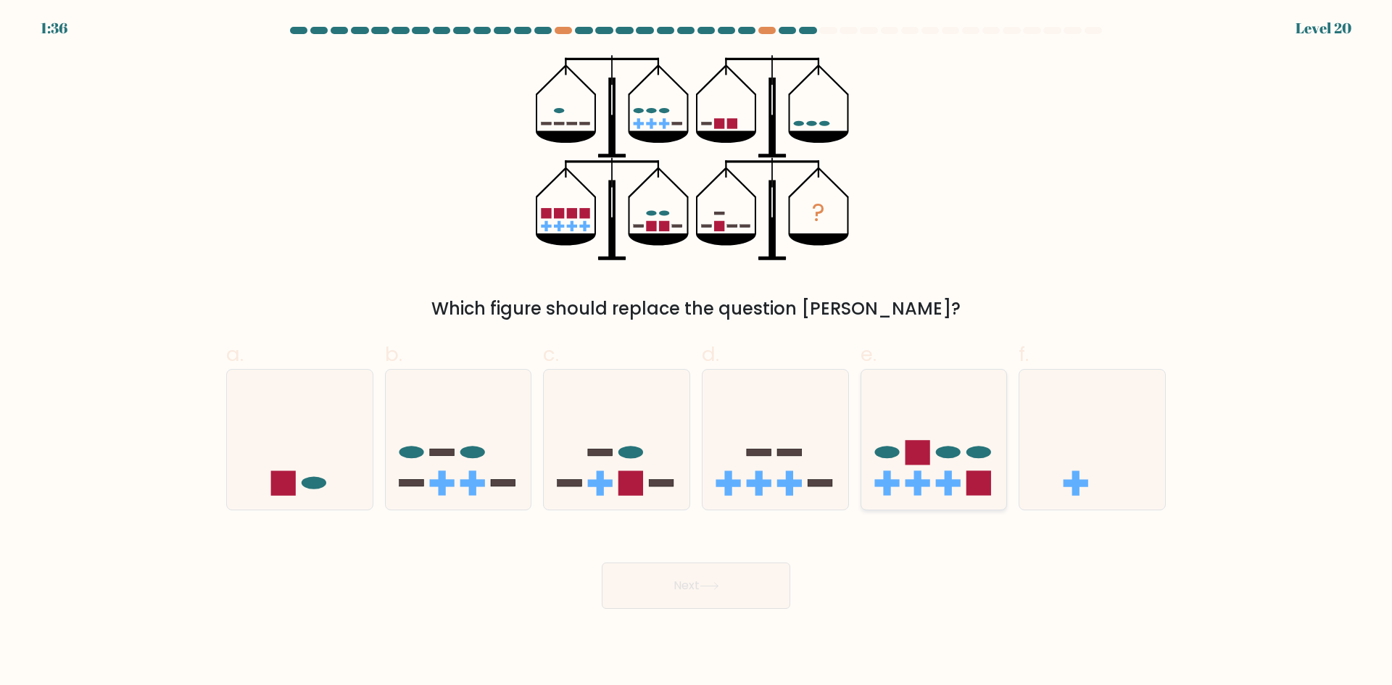
click at [922, 475] on icon at bounding box center [935, 439] width 146 height 120
click at [697, 352] on input "e." at bounding box center [696, 347] width 1 height 9
radio input "true"
click at [706, 601] on button "Next" at bounding box center [696, 586] width 189 height 46
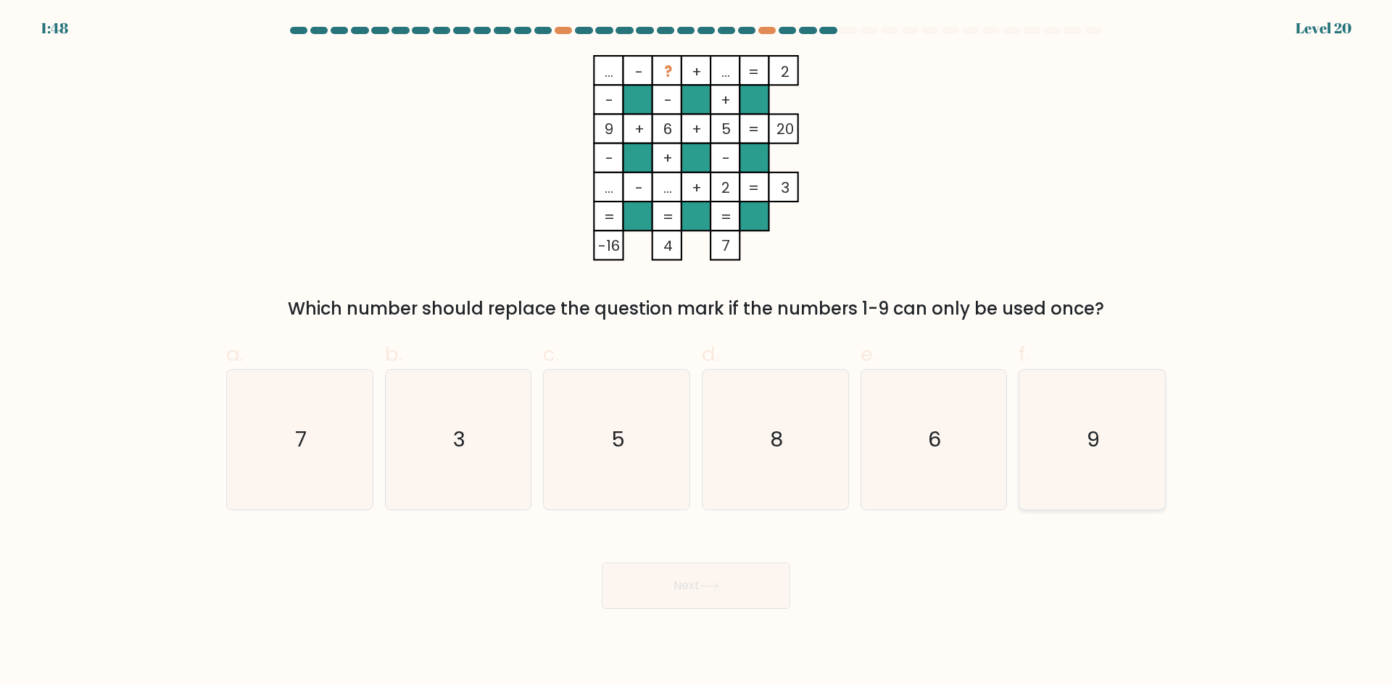
click at [1083, 445] on icon "9" at bounding box center [1093, 440] width 140 height 140
click at [697, 352] on input "f. 9" at bounding box center [696, 347] width 1 height 9
radio input "true"
click at [717, 590] on button "Next" at bounding box center [696, 586] width 189 height 46
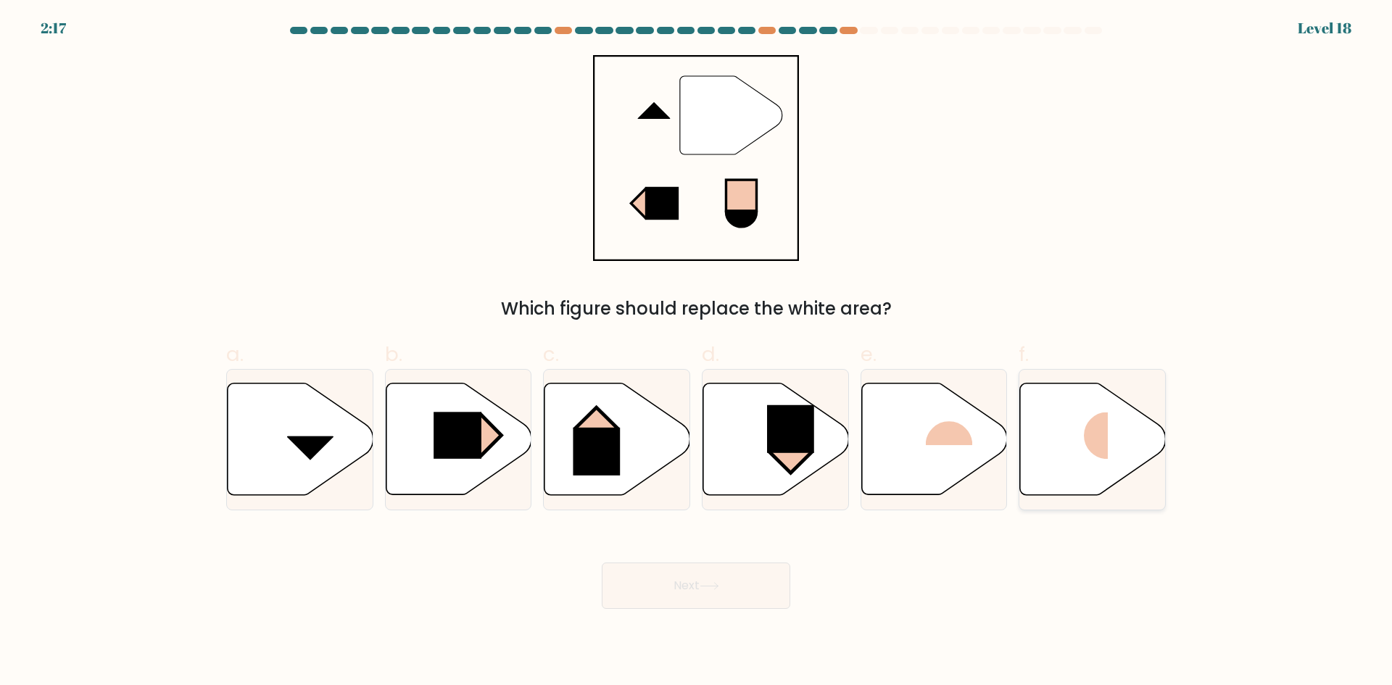
click at [1096, 447] on rect at bounding box center [1084, 435] width 49 height 47
click at [697, 352] on input "f." at bounding box center [696, 347] width 1 height 9
radio input "true"
click at [762, 572] on button "Next" at bounding box center [696, 586] width 189 height 46
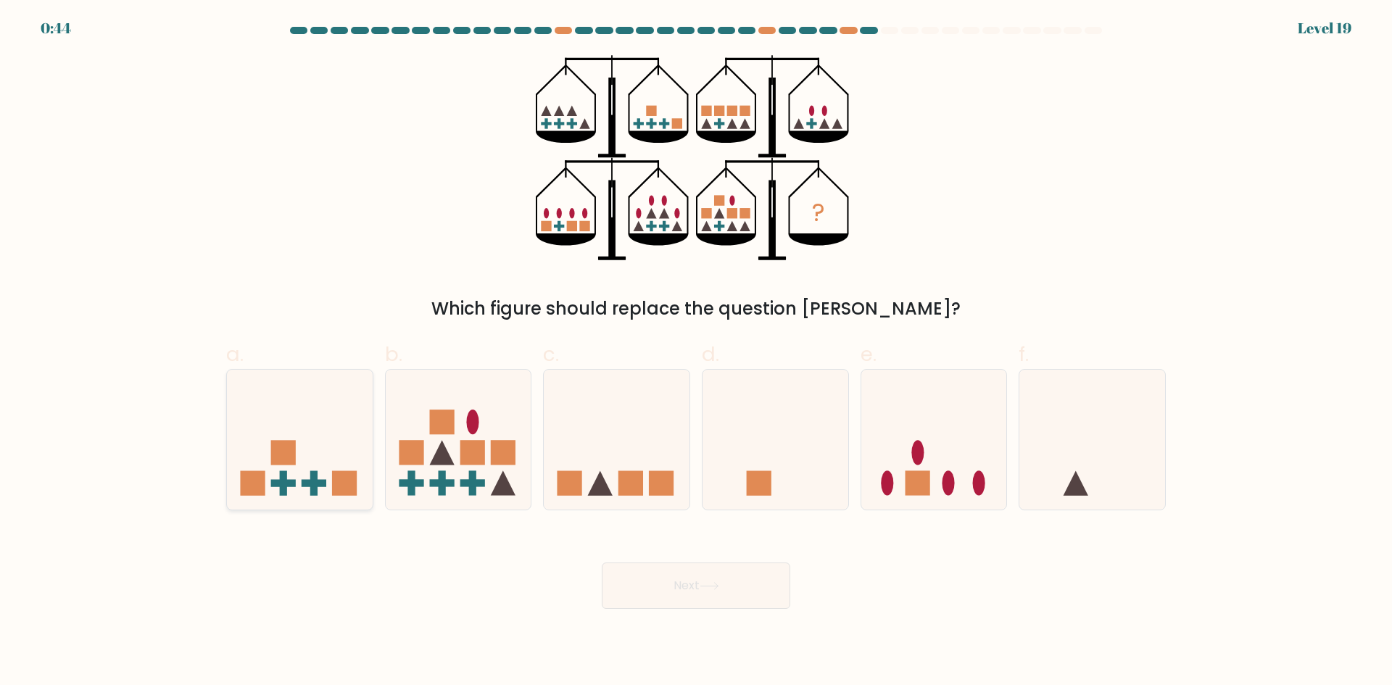
click at [317, 447] on icon at bounding box center [300, 439] width 146 height 120
click at [696, 352] on input "a." at bounding box center [696, 347] width 1 height 9
radio input "true"
click at [714, 587] on icon at bounding box center [710, 586] width 20 height 8
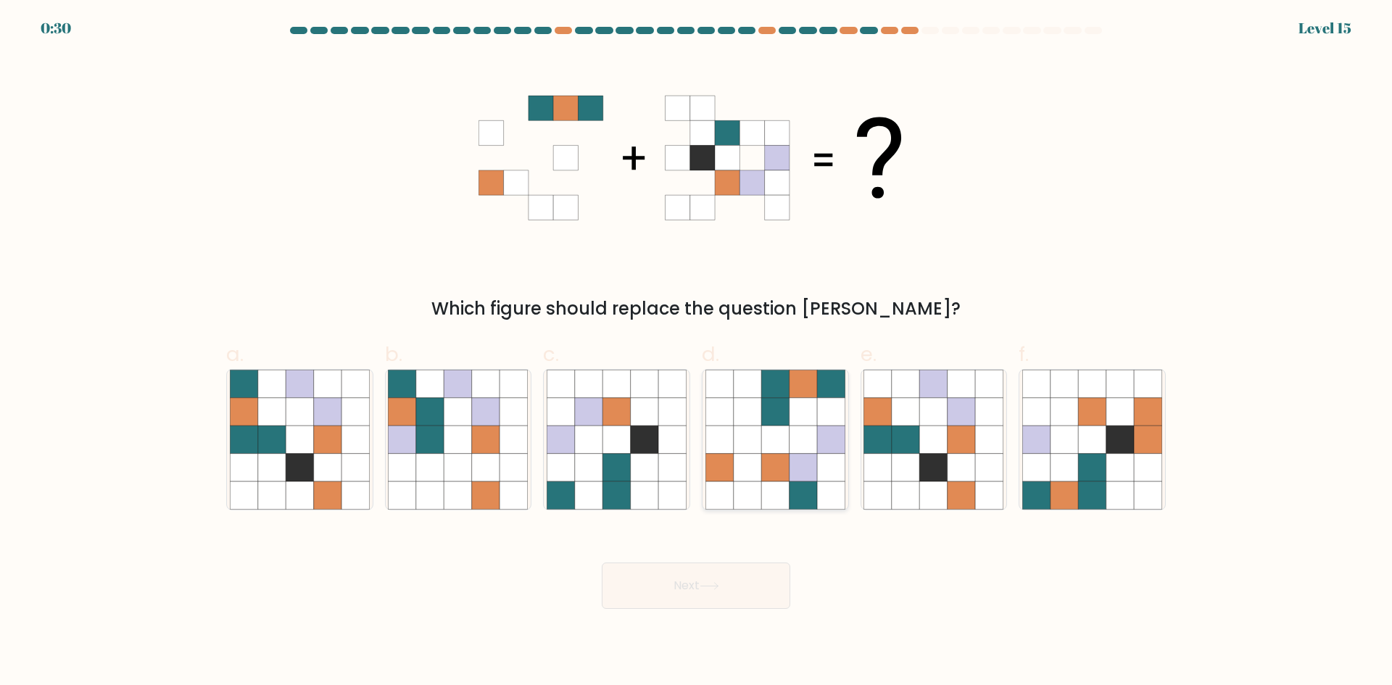
click at [782, 466] on icon at bounding box center [775, 468] width 28 height 28
click at [697, 352] on input "d." at bounding box center [696, 347] width 1 height 9
radio input "true"
click at [746, 600] on button "Next" at bounding box center [696, 586] width 189 height 46
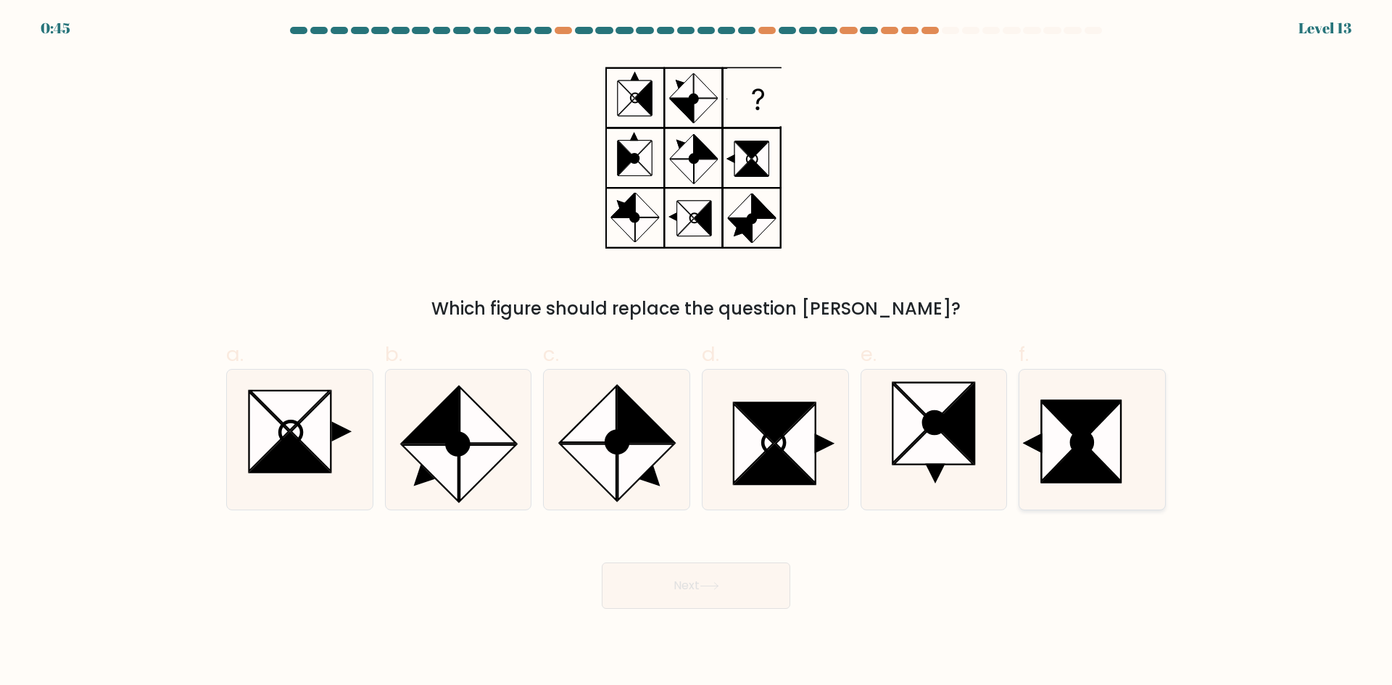
click at [1079, 453] on icon at bounding box center [1082, 443] width 21 height 22
click at [697, 352] on input "f." at bounding box center [696, 347] width 1 height 9
radio input "true"
click at [719, 587] on icon at bounding box center [710, 586] width 20 height 8
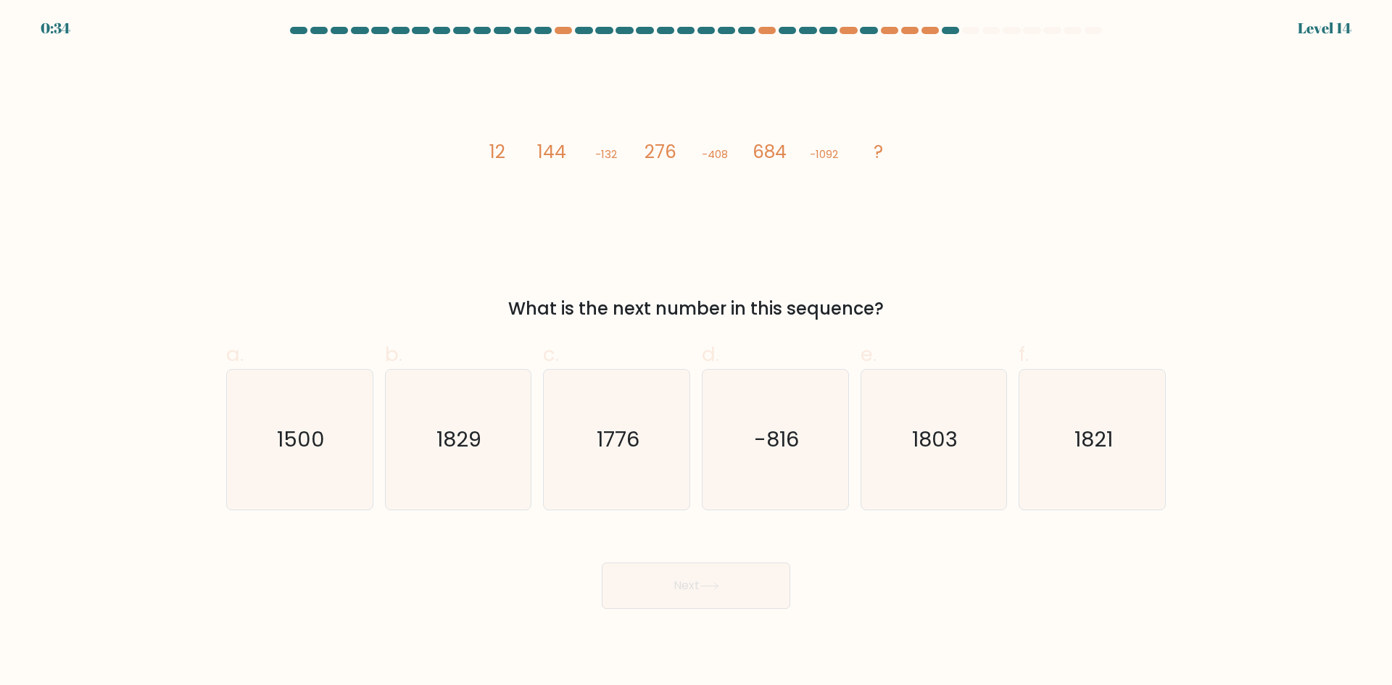
drag, startPoint x: 445, startPoint y: 589, endPoint x: 448, endPoint y: 581, distance: 8.5
click at [445, 588] on div "Next" at bounding box center [696, 568] width 957 height 81
click at [617, 466] on icon "1776" at bounding box center [617, 440] width 140 height 140
click at [696, 352] on input "c. 1776" at bounding box center [696, 347] width 1 height 9
radio input "true"
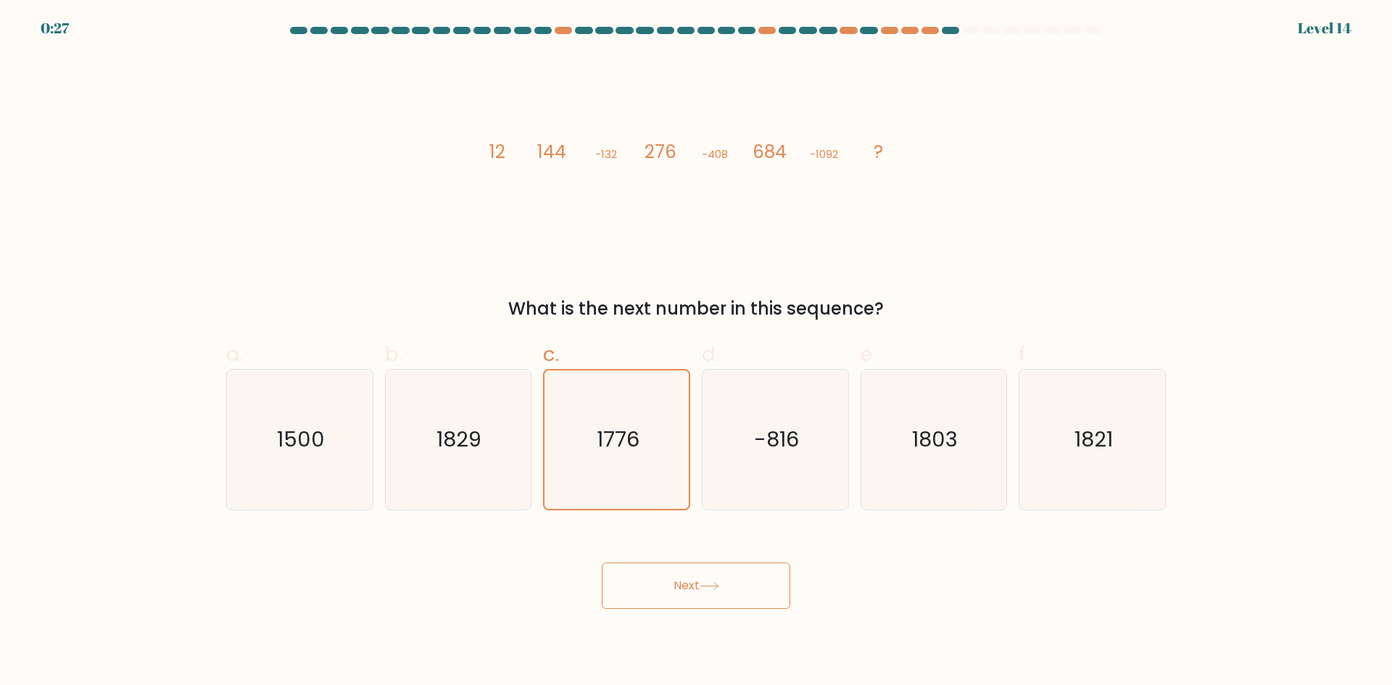
click at [701, 590] on button "Next" at bounding box center [696, 586] width 189 height 46
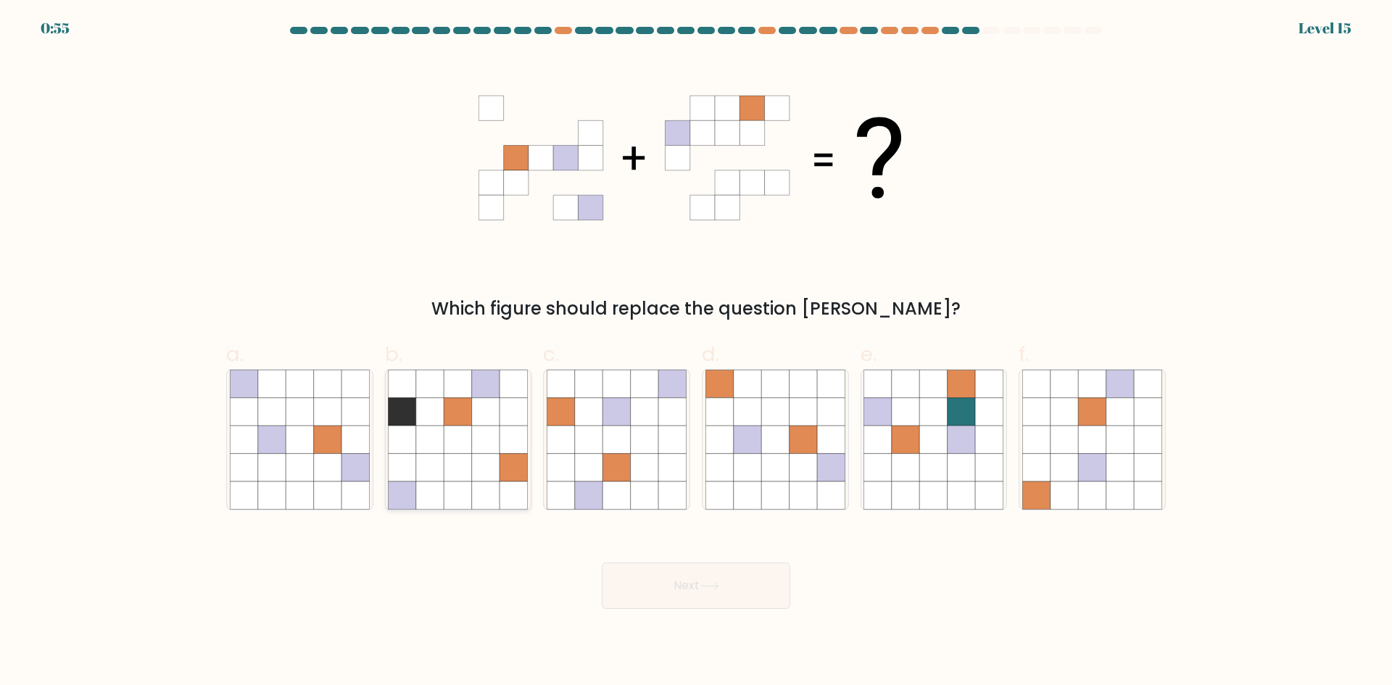
click at [463, 431] on icon at bounding box center [459, 440] width 28 height 28
click at [696, 352] on input "b." at bounding box center [696, 347] width 1 height 9
radio input "true"
click at [731, 599] on button "Next" at bounding box center [696, 586] width 189 height 46
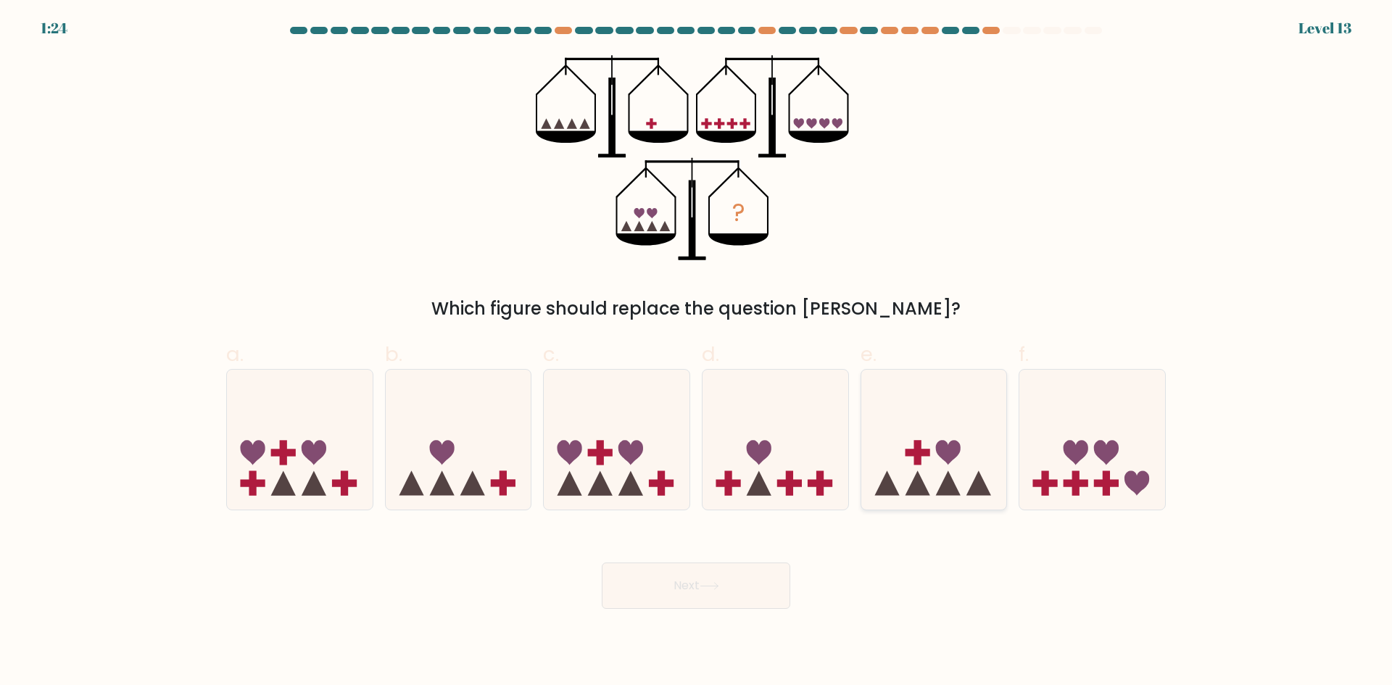
click at [957, 472] on icon at bounding box center [935, 439] width 146 height 120
click at [697, 352] on input "e." at bounding box center [696, 347] width 1 height 9
radio input "true"
click at [744, 600] on button "Next" at bounding box center [696, 586] width 189 height 46
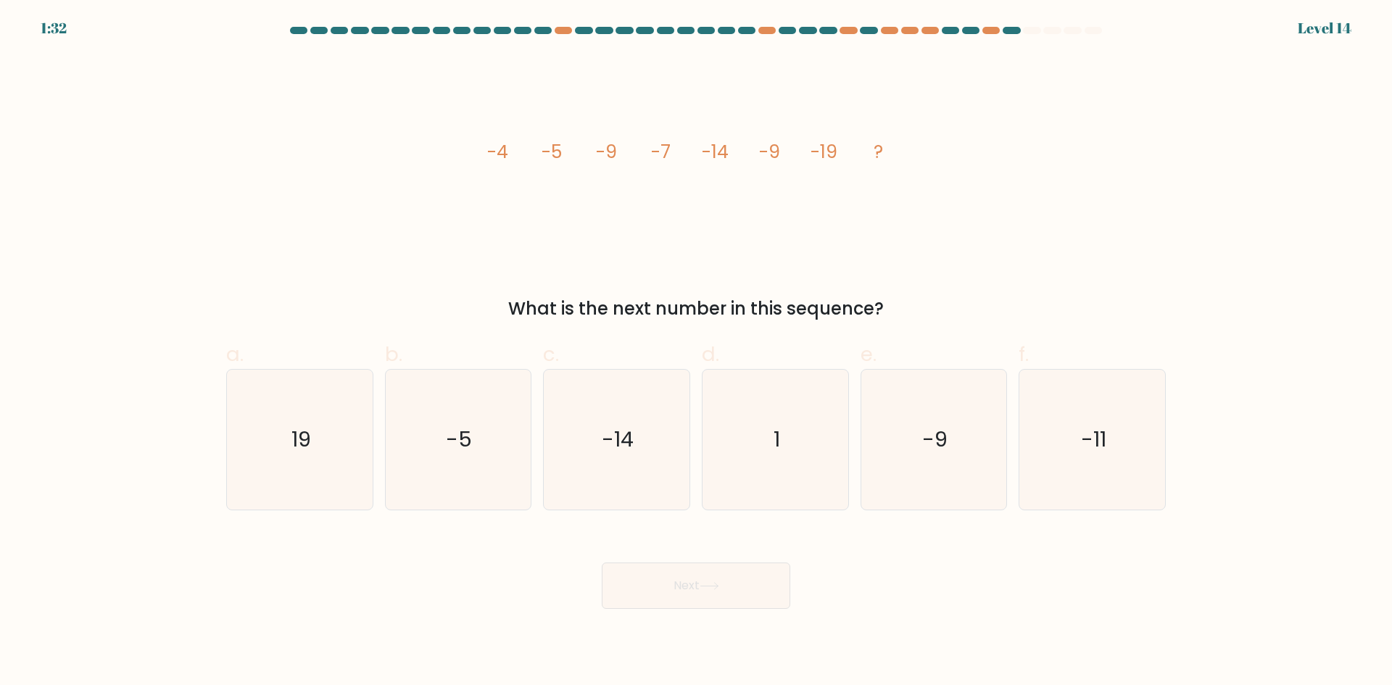
drag, startPoint x: 645, startPoint y: 252, endPoint x: 642, endPoint y: 261, distance: 9.2
click at [645, 252] on icon "image/svg+xml -4 -5 -9 -7 -14 -9 -19 ?" at bounding box center [696, 158] width 435 height 206
click at [635, 467] on icon "-14" at bounding box center [617, 440] width 140 height 140
click at [696, 352] on input "c. -14" at bounding box center [696, 347] width 1 height 9
radio input "true"
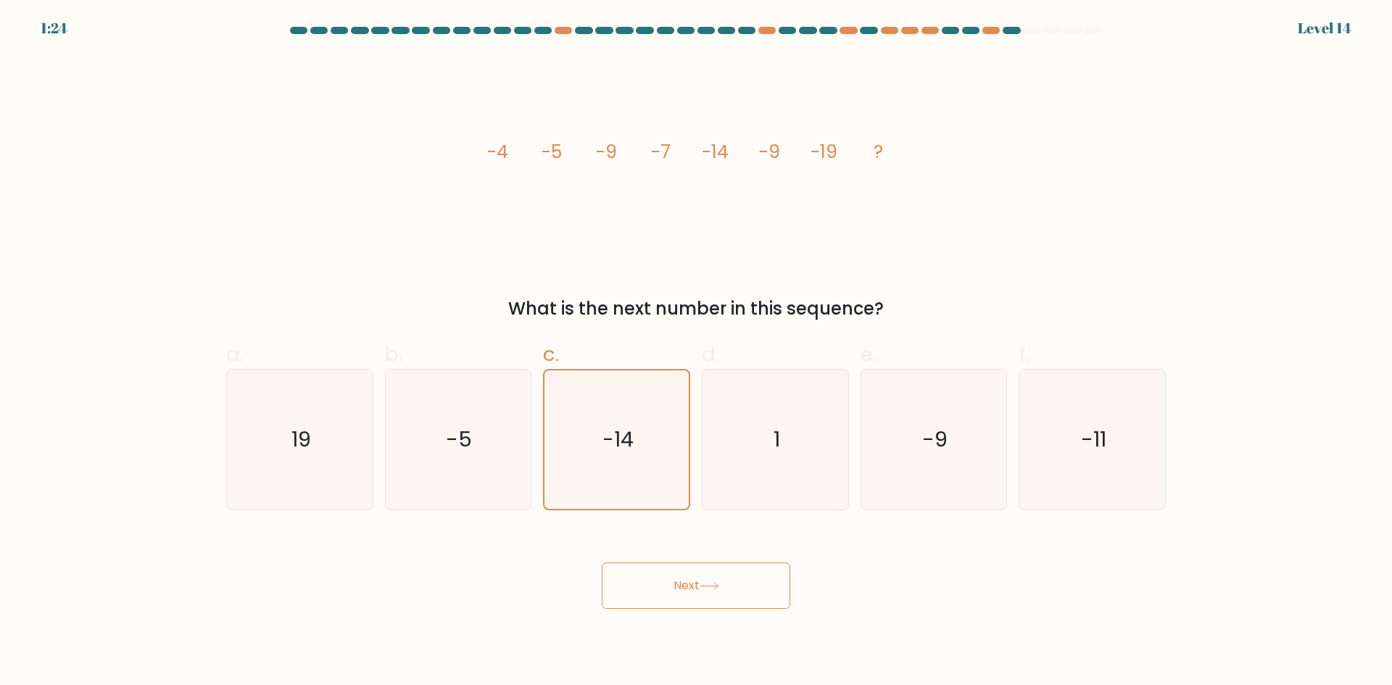
click at [717, 585] on icon at bounding box center [710, 586] width 20 height 8
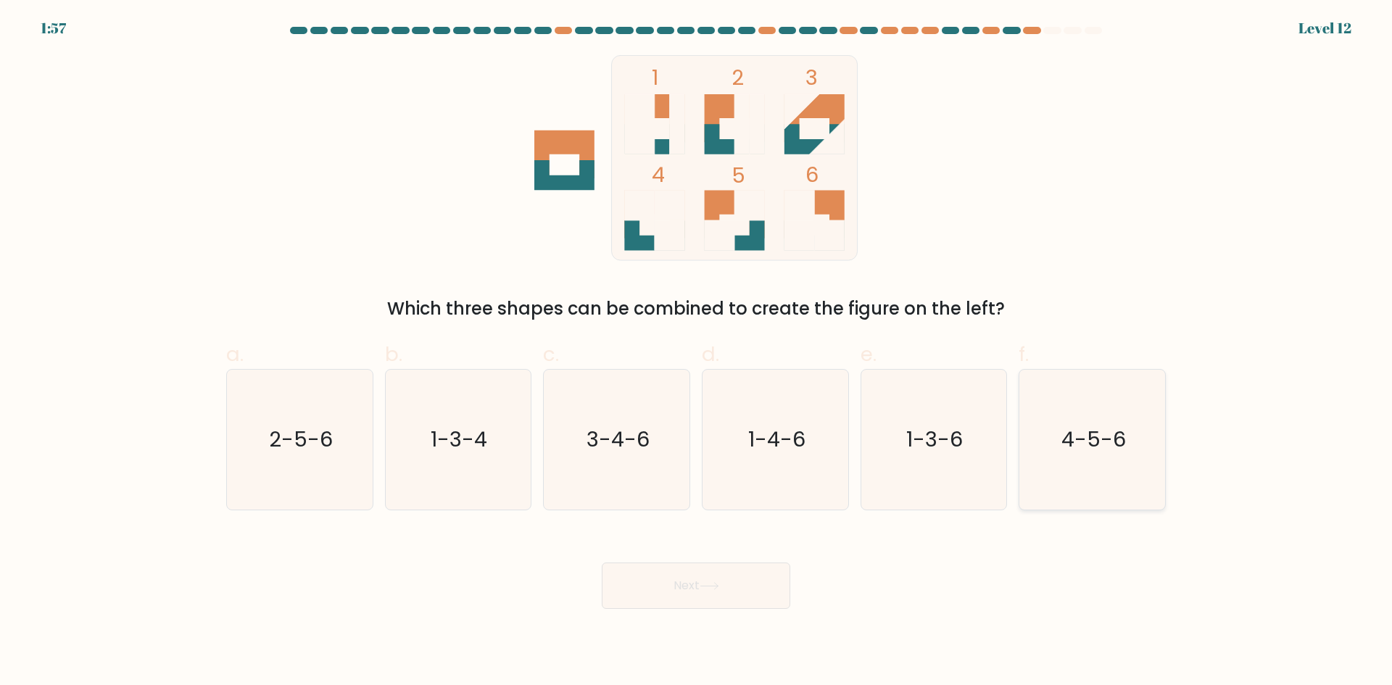
click at [1091, 455] on icon "4-5-6" at bounding box center [1093, 440] width 140 height 140
click at [697, 352] on input "f. 4-5-6" at bounding box center [696, 347] width 1 height 9
radio input "true"
click at [735, 584] on button "Next" at bounding box center [696, 586] width 189 height 46
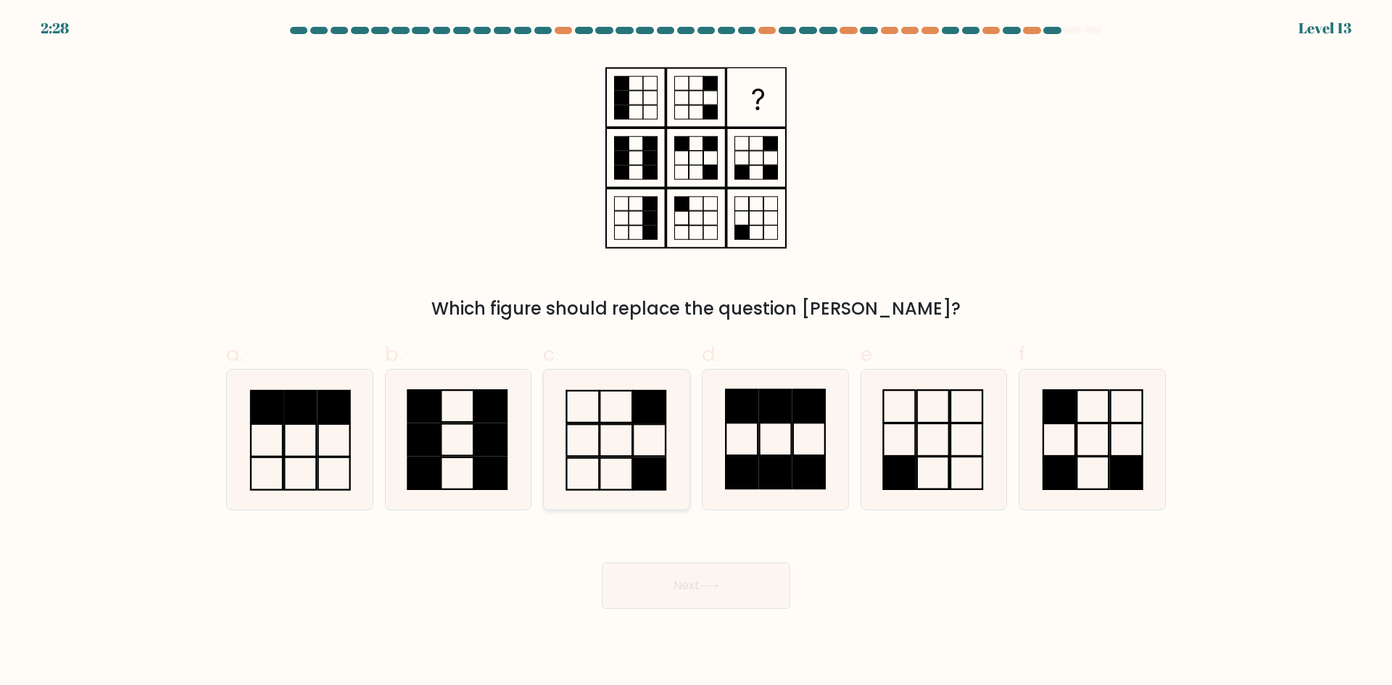
click at [655, 471] on rect at bounding box center [649, 474] width 33 height 32
click at [696, 352] on input "c." at bounding box center [696, 347] width 1 height 9
radio input "true"
click at [717, 609] on body "2:27 Level 13" at bounding box center [696, 342] width 1392 height 685
click at [731, 579] on button "Next" at bounding box center [696, 586] width 189 height 46
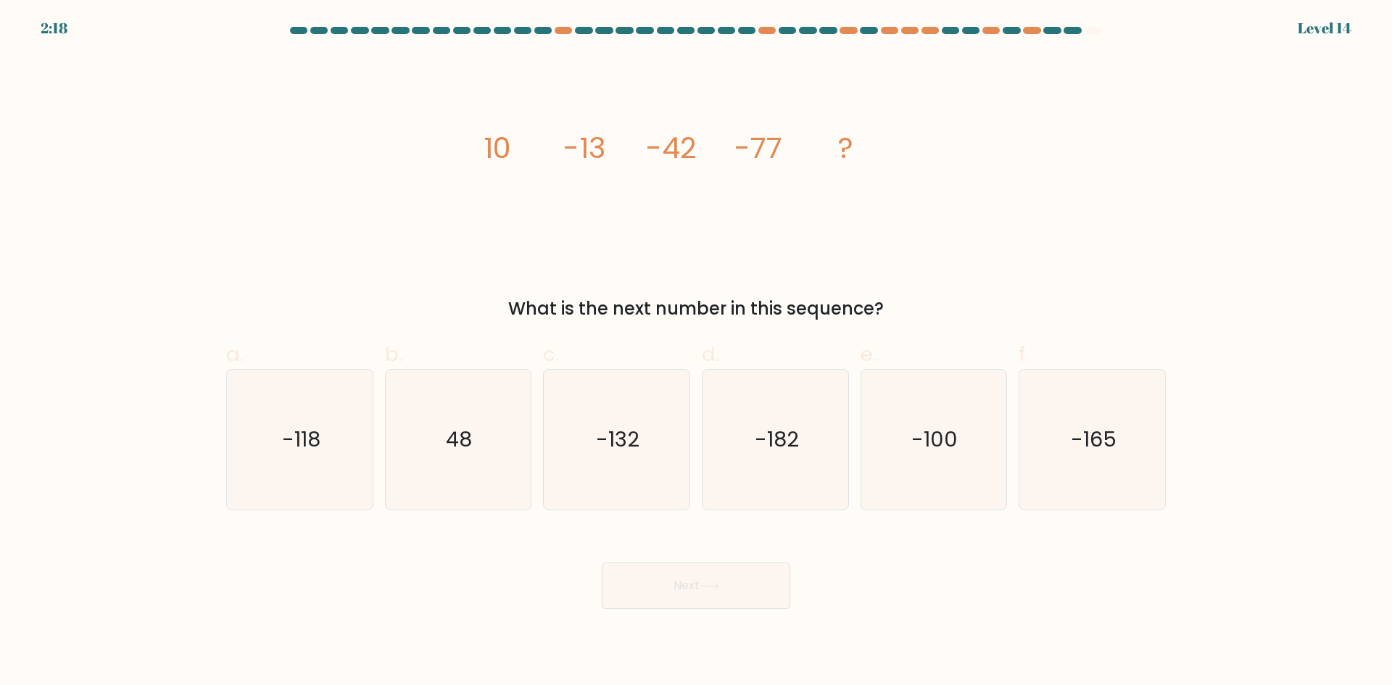
drag, startPoint x: 436, startPoint y: 269, endPoint x: 442, endPoint y: 279, distance: 11.7
click at [436, 269] on div "image/svg+xml 10 -13 -42 -77 ? What is the next number in this sequence?" at bounding box center [696, 188] width 957 height 267
drag, startPoint x: 606, startPoint y: 461, endPoint x: 722, endPoint y: 564, distance: 155.7
click at [606, 464] on icon "-132" at bounding box center [617, 440] width 140 height 140
click at [696, 352] on input "c. -132" at bounding box center [696, 347] width 1 height 9
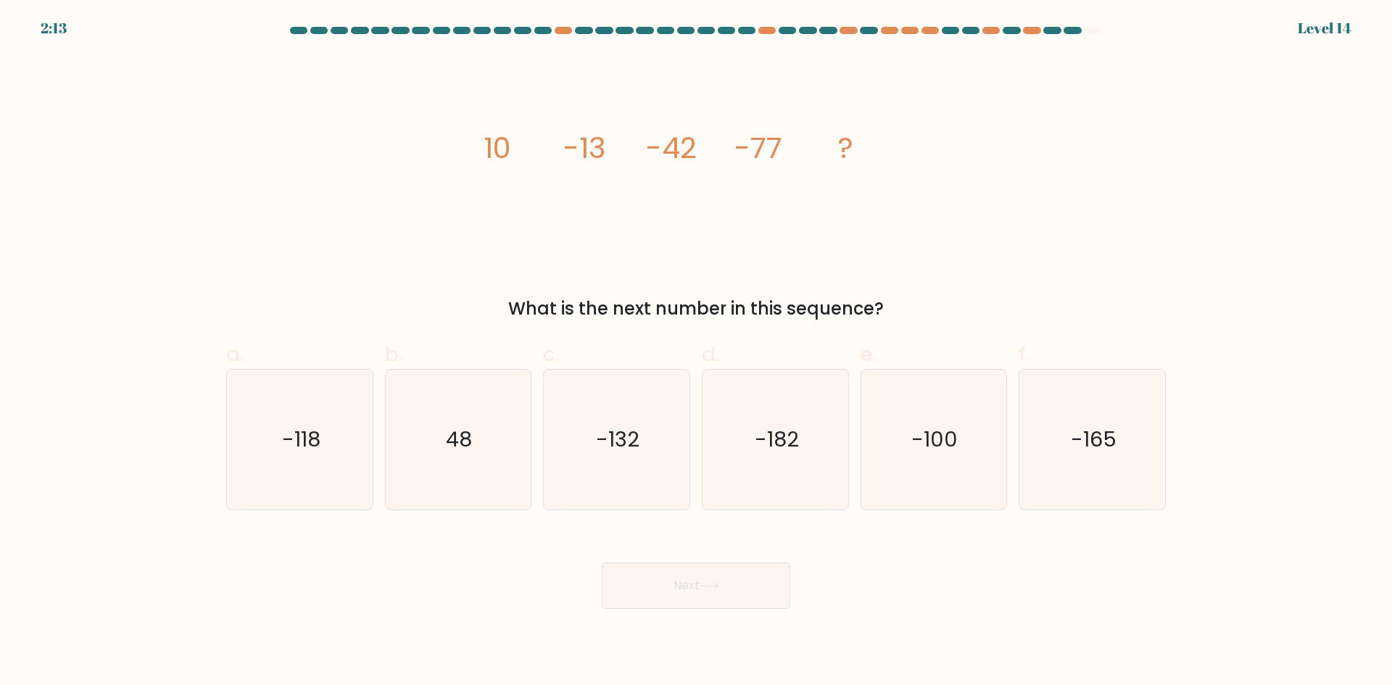
radio input "true"
click at [724, 594] on button "Next" at bounding box center [696, 586] width 189 height 46
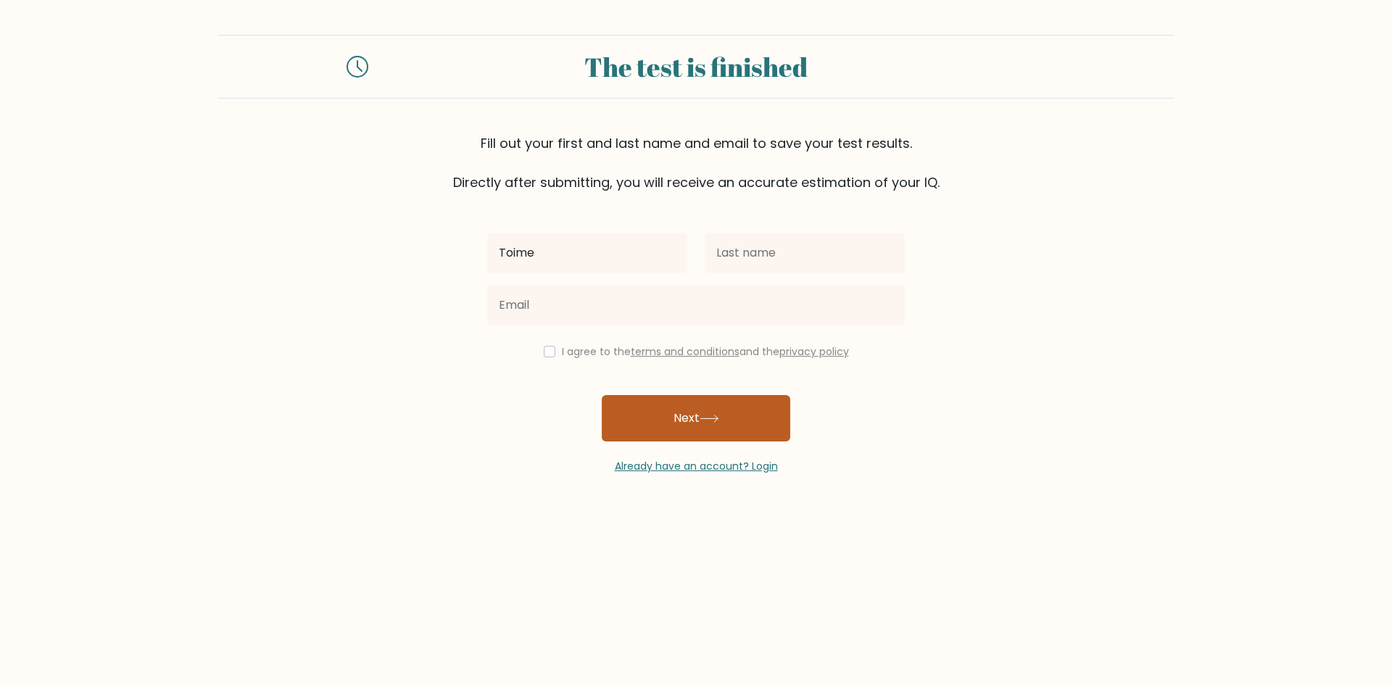
type input "Toime"
type input "[PERSON_NAME]"
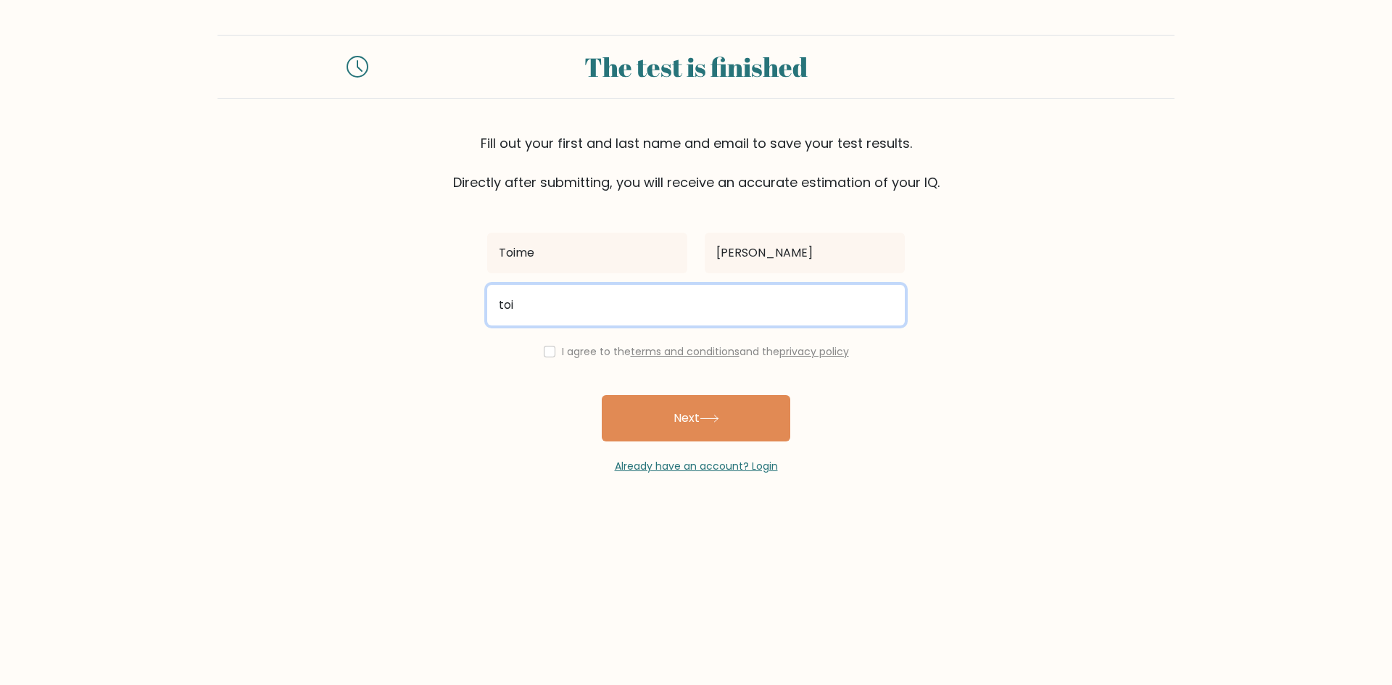
type input "toimerimando@gmail.com"
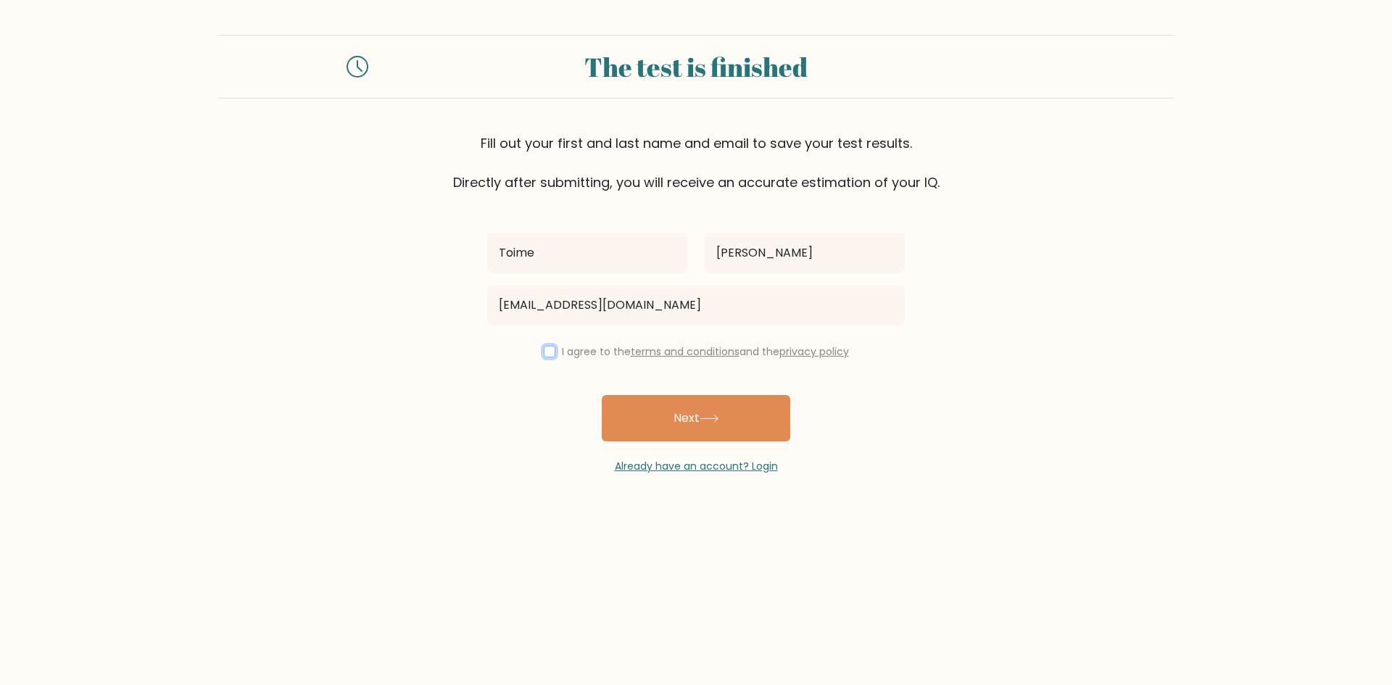
drag, startPoint x: 543, startPoint y: 352, endPoint x: 553, endPoint y: 360, distance: 12.4
click at [544, 352] on input "checkbox" at bounding box center [550, 352] width 12 height 12
checkbox input "true"
click at [677, 414] on button "Next" at bounding box center [696, 418] width 189 height 46
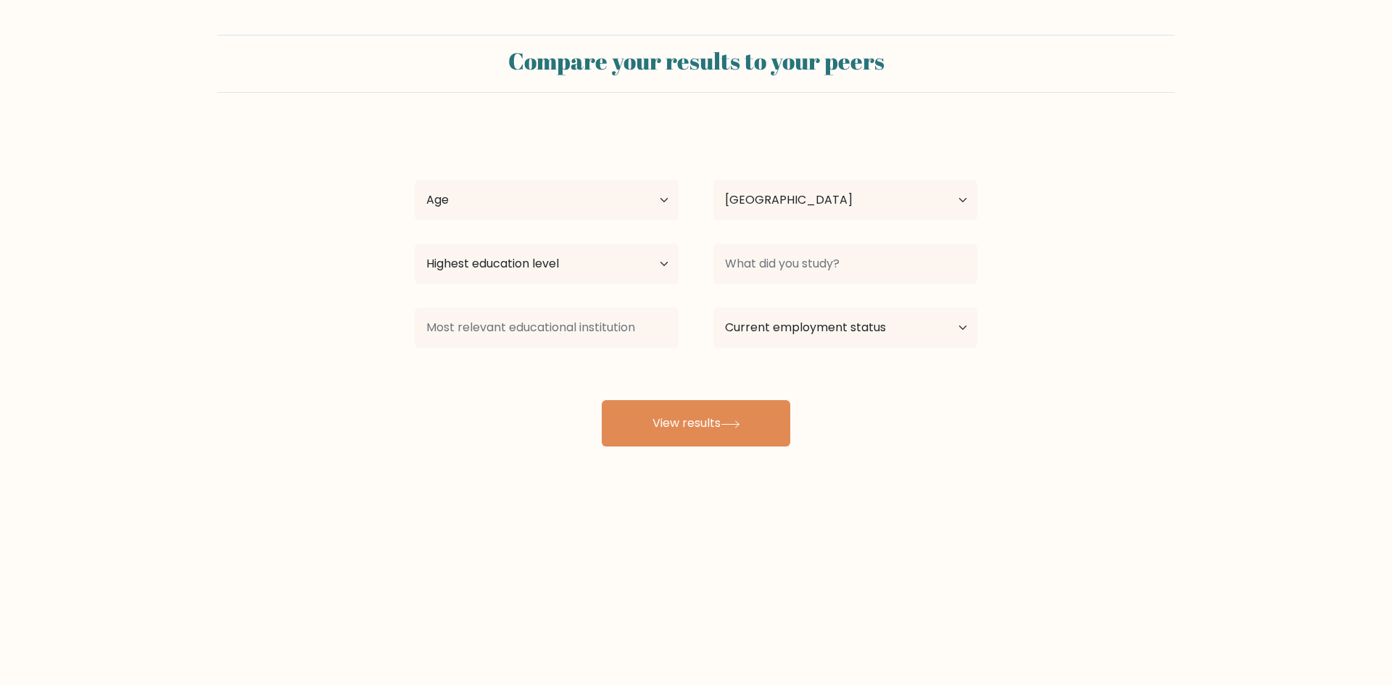
select select "PH"
click at [622, 213] on select "Age Under 18 years old 18-24 years old 25-34 years old 35-44 years old 45-54 ye…" at bounding box center [547, 200] width 264 height 41
select select "25_34"
click at [415, 180] on select "Age Under 18 years old 18-24 years old 25-34 years old 35-44 years old 45-54 ye…" at bounding box center [547, 200] width 264 height 41
click at [598, 280] on select "Highest education level No schooling Primary Lower Secondary Upper Secondary Oc…" at bounding box center [547, 264] width 264 height 41
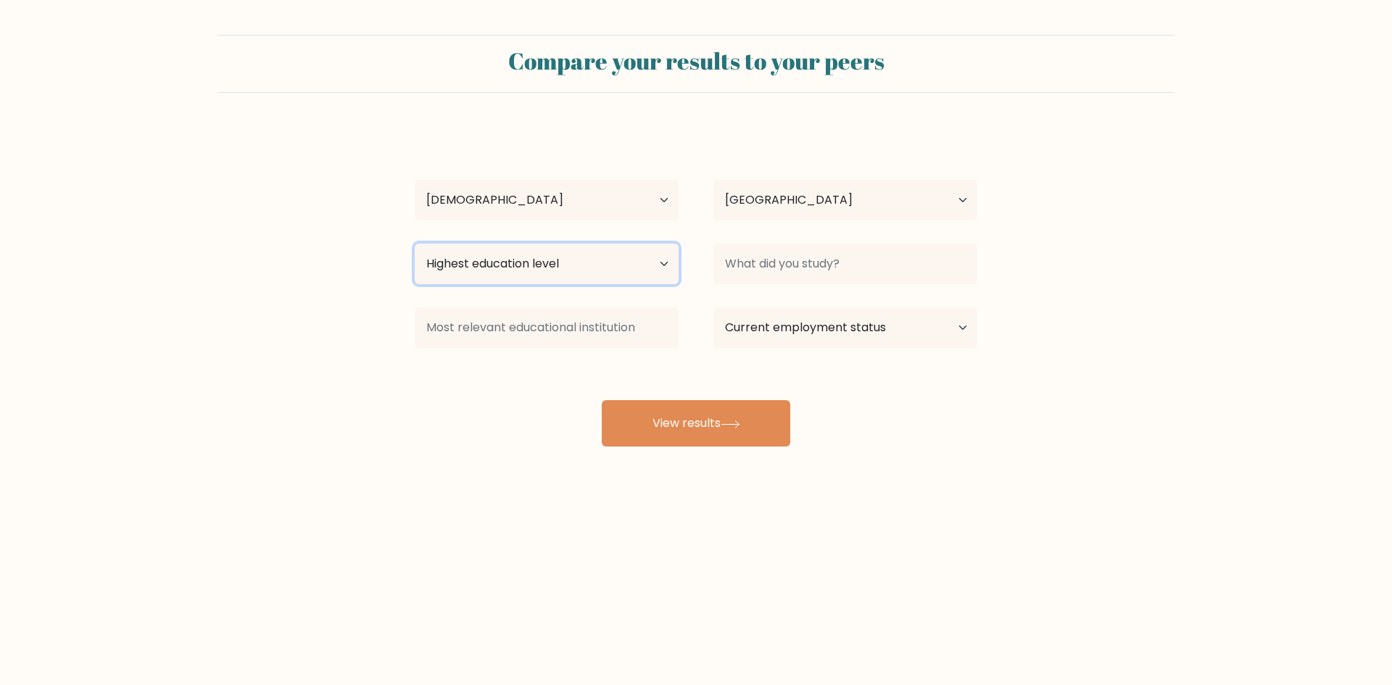
select select "bachelors_degree"
click at [415, 244] on select "Highest education level No schooling Primary Lower Secondary Upper Secondary Oc…" at bounding box center [547, 264] width 264 height 41
click at [872, 327] on select "Current employment status Employed Student Retired Other / prefer not to answer" at bounding box center [846, 327] width 264 height 41
select select "other"
click at [714, 307] on select "Current employment status Employed Student Retired Other / prefer not to answer" at bounding box center [846, 327] width 264 height 41
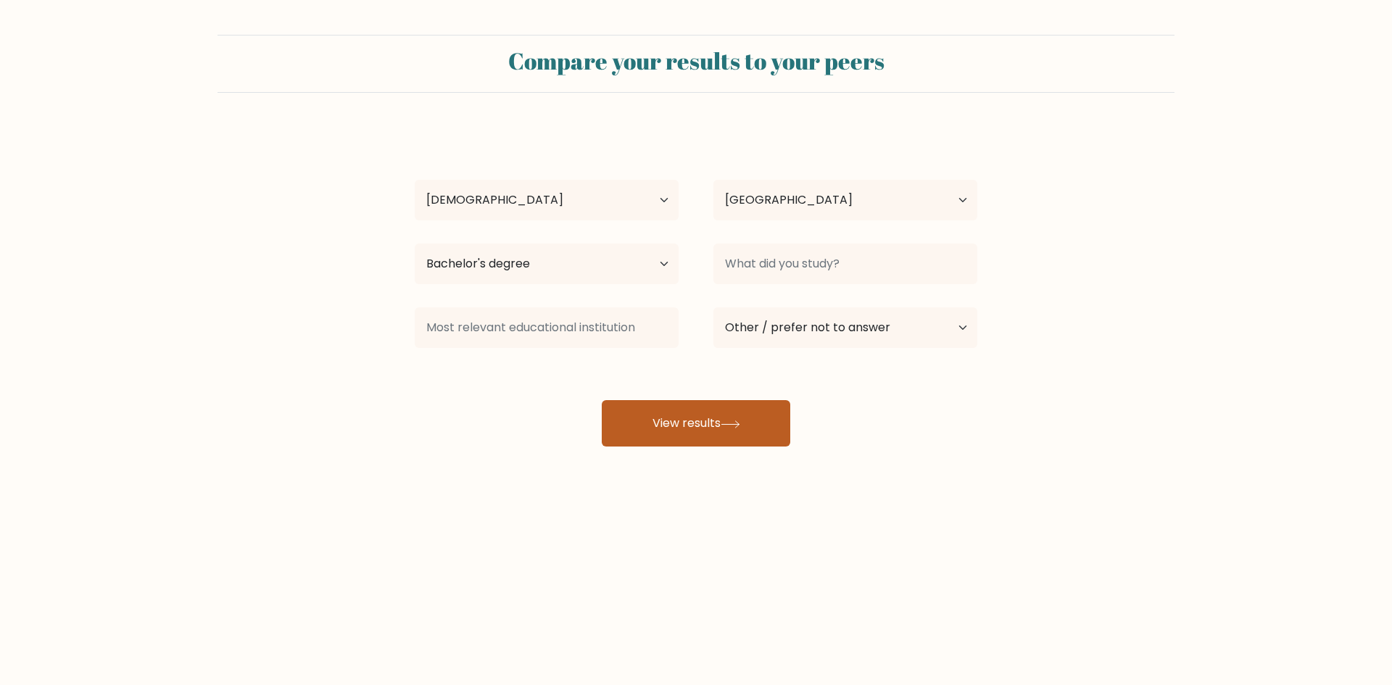
click at [732, 421] on icon at bounding box center [731, 425] width 20 height 8
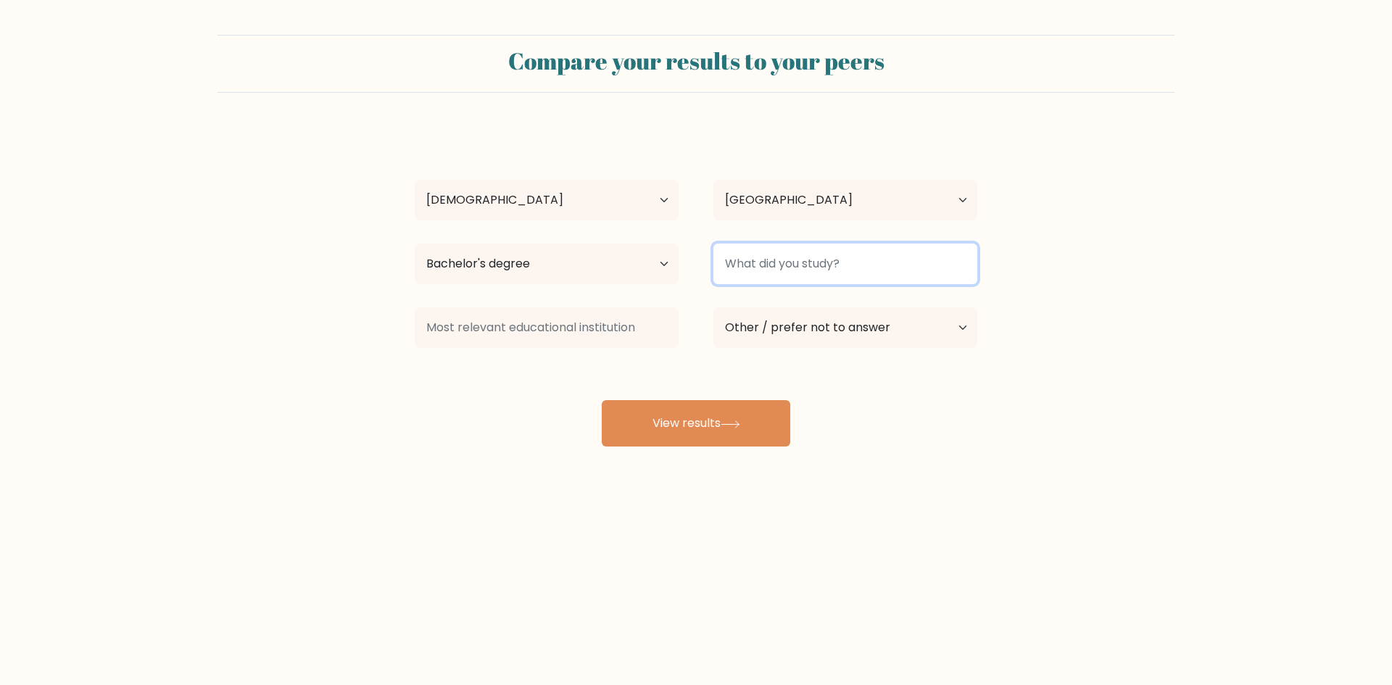
click at [891, 263] on input at bounding box center [846, 264] width 264 height 41
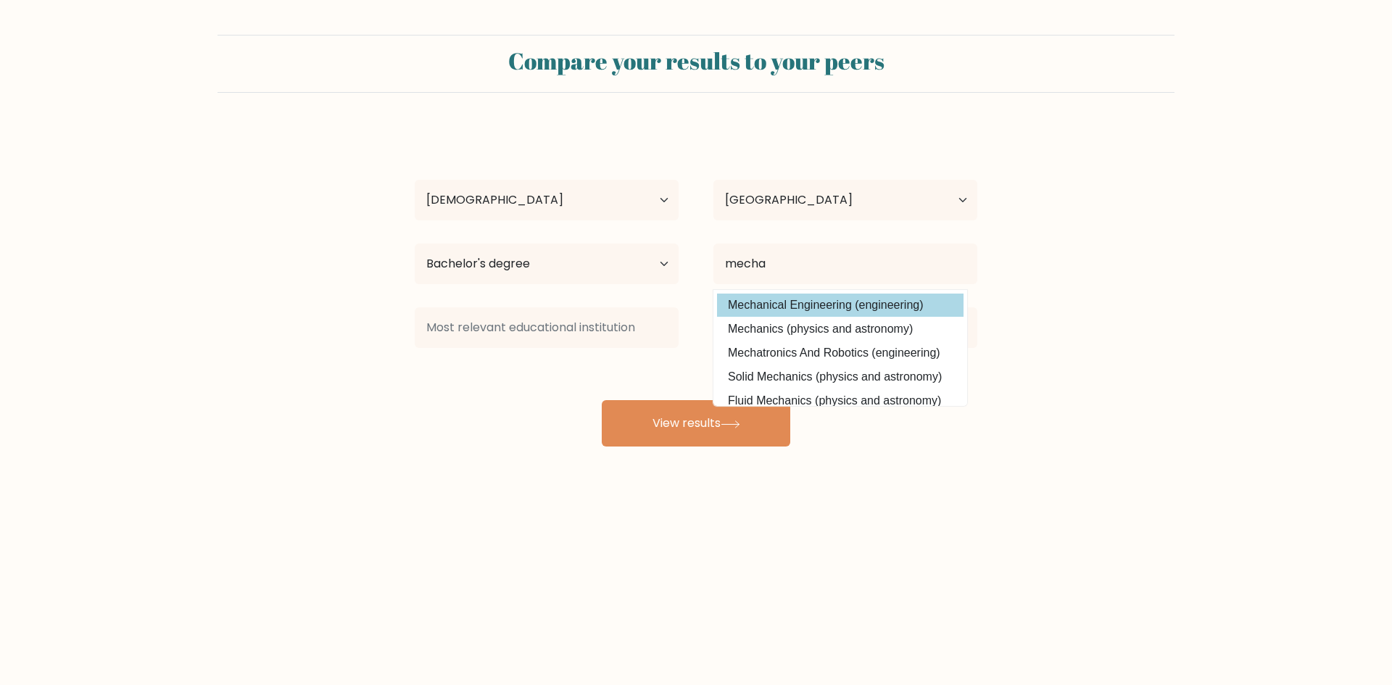
click at [907, 303] on option "Mechanical Engineering (engineering)" at bounding box center [840, 305] width 247 height 23
type input "Mechanical Engineering"
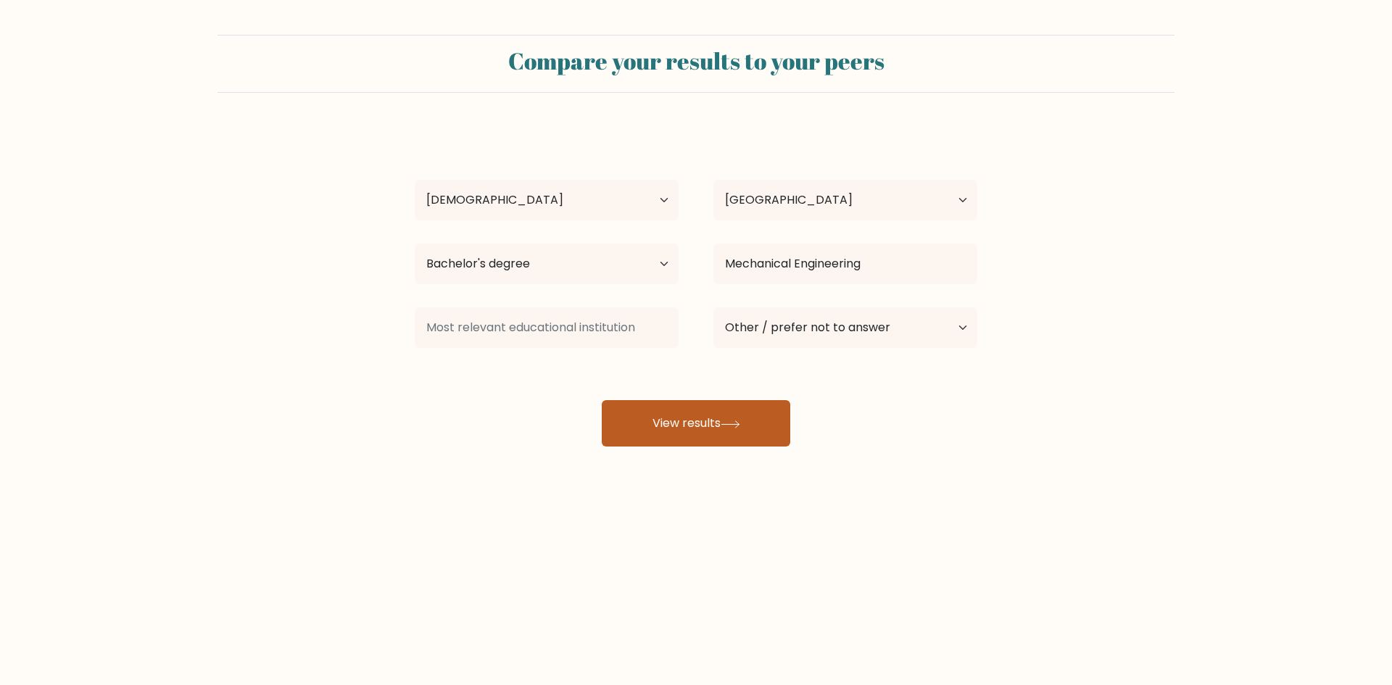
click at [711, 422] on button "View results" at bounding box center [696, 423] width 189 height 46
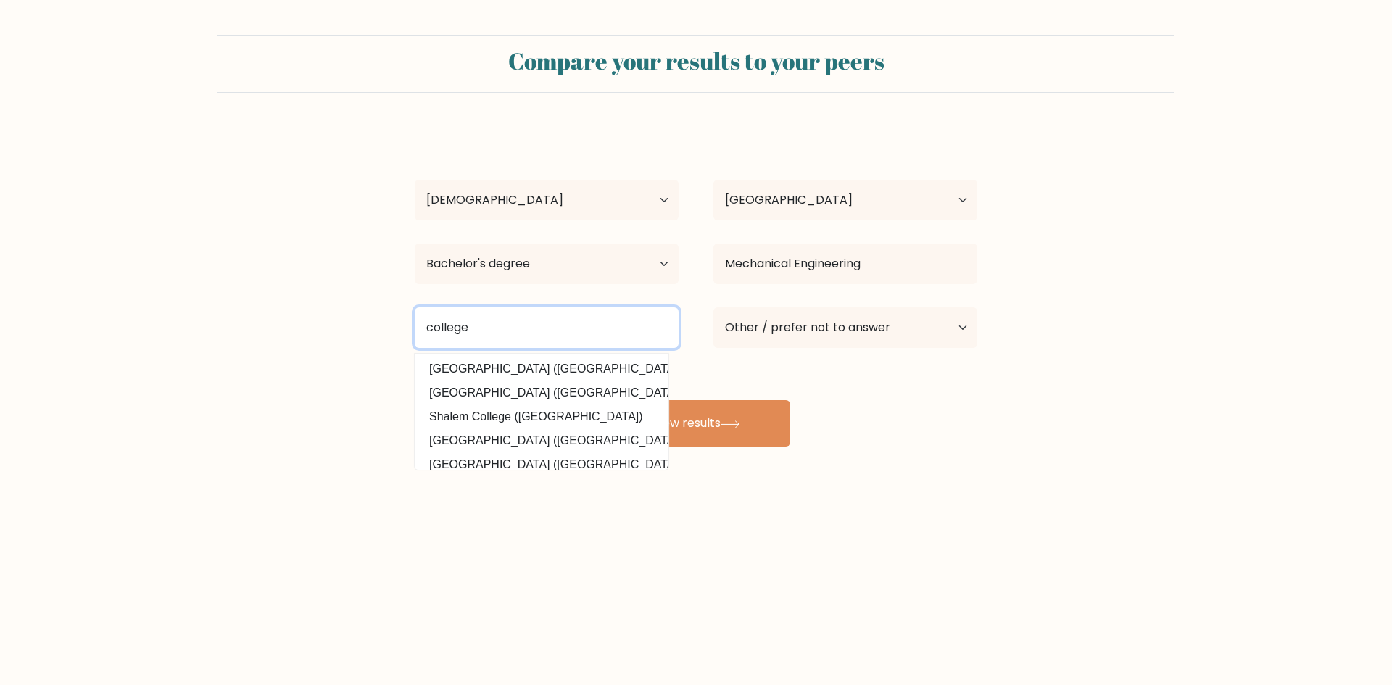
drag, startPoint x: 515, startPoint y: 325, endPoint x: 247, endPoint y: 304, distance: 269.2
click at [307, 313] on form "Compare your results to your peers Toime Rimando Age Under 18 years old 18-24 y…" at bounding box center [696, 241] width 1392 height 412
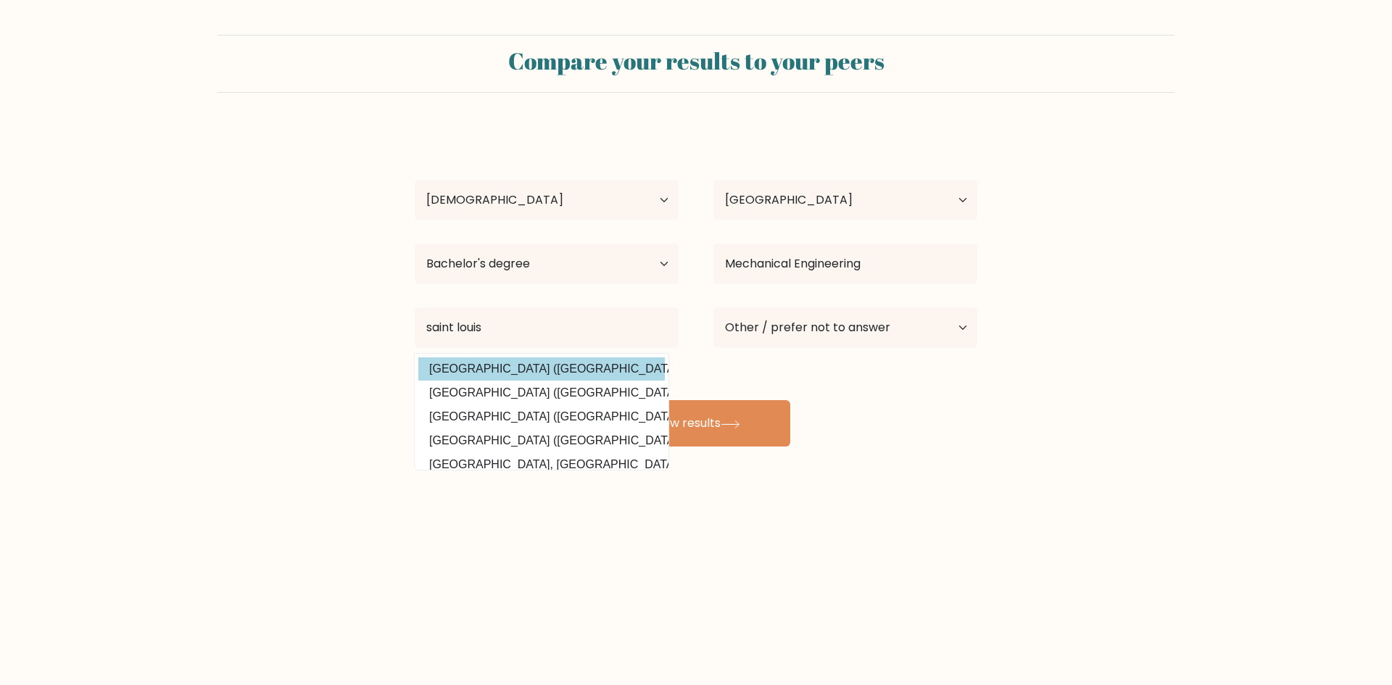
click at [537, 376] on option "University of Saint Louis (Philippines)" at bounding box center [541, 369] width 247 height 23
type input "[GEOGRAPHIC_DATA]"
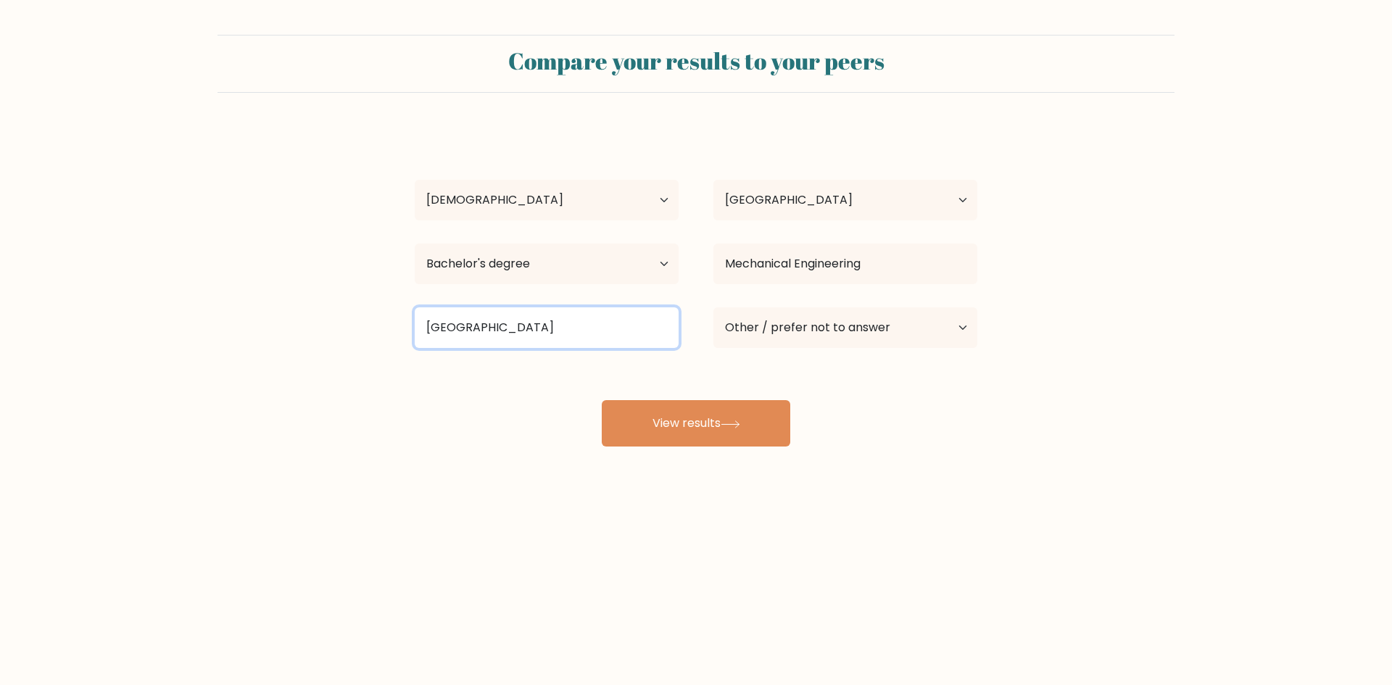
click at [577, 331] on input "[GEOGRAPHIC_DATA]" at bounding box center [547, 327] width 264 height 41
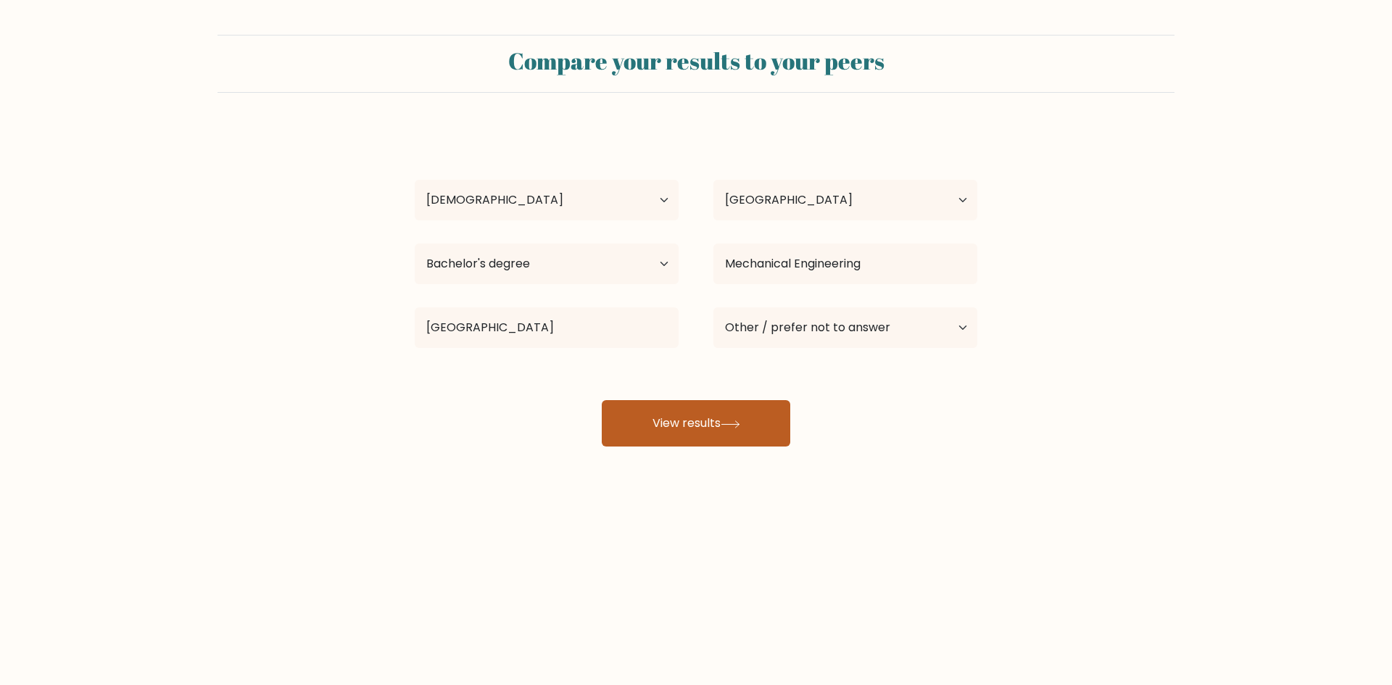
click at [685, 416] on button "View results" at bounding box center [696, 423] width 189 height 46
